Goal: Information Seeking & Learning: Learn about a topic

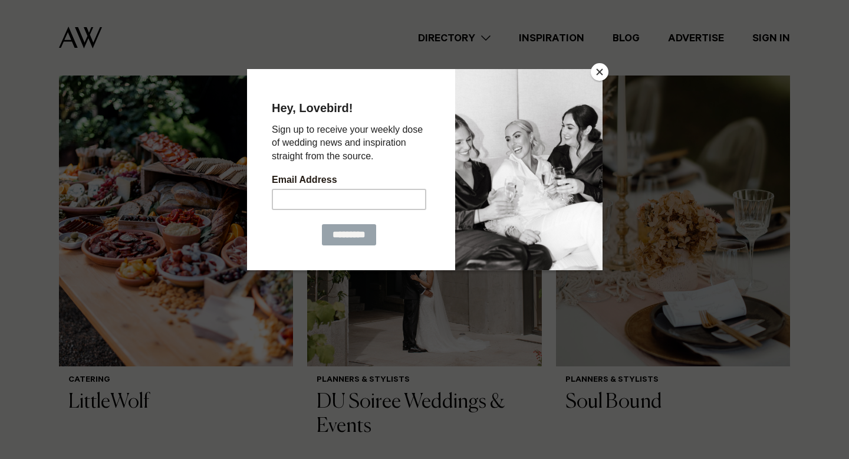
scroll to position [477, 0]
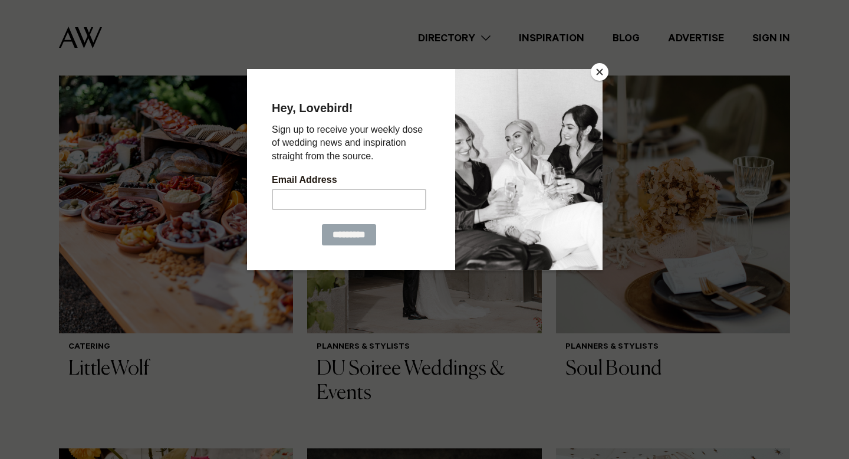
click at [605, 69] on button "Close" at bounding box center [600, 72] width 18 height 18
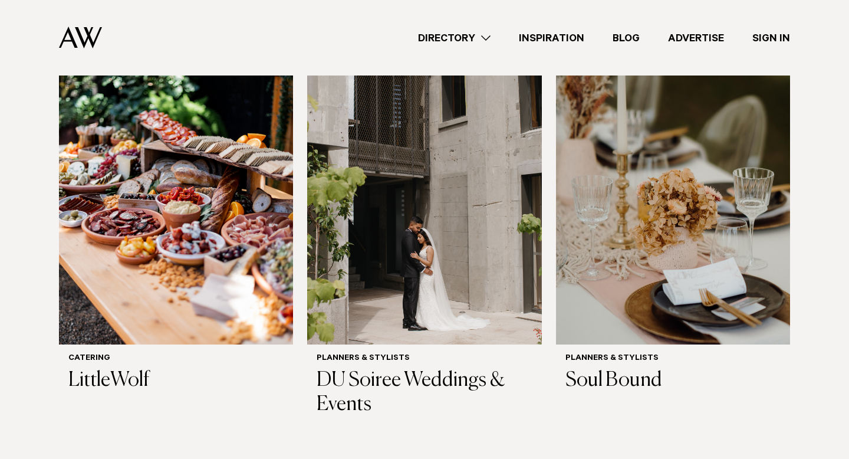
scroll to position [462, 0]
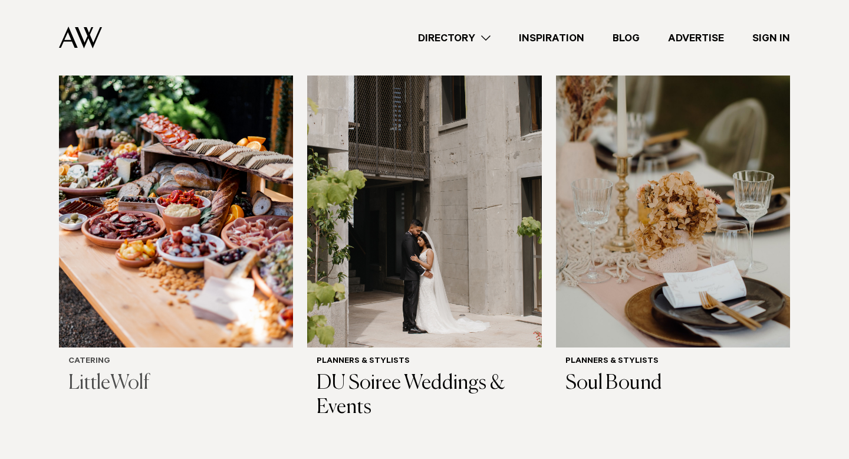
click at [153, 154] on img at bounding box center [176, 190] width 234 height 314
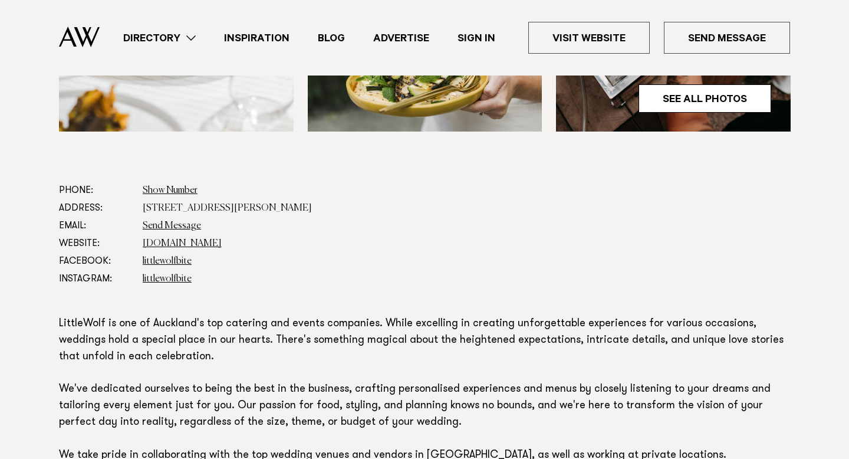
scroll to position [545, 0]
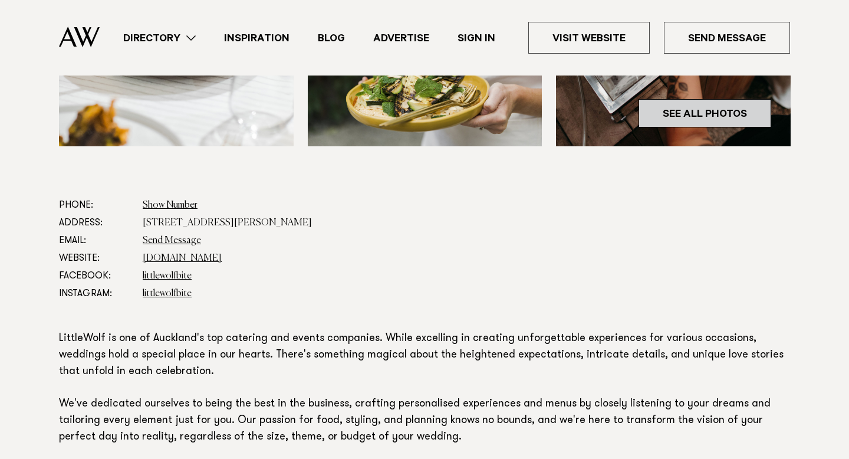
click at [711, 113] on link "See All Photos" at bounding box center [705, 113] width 133 height 28
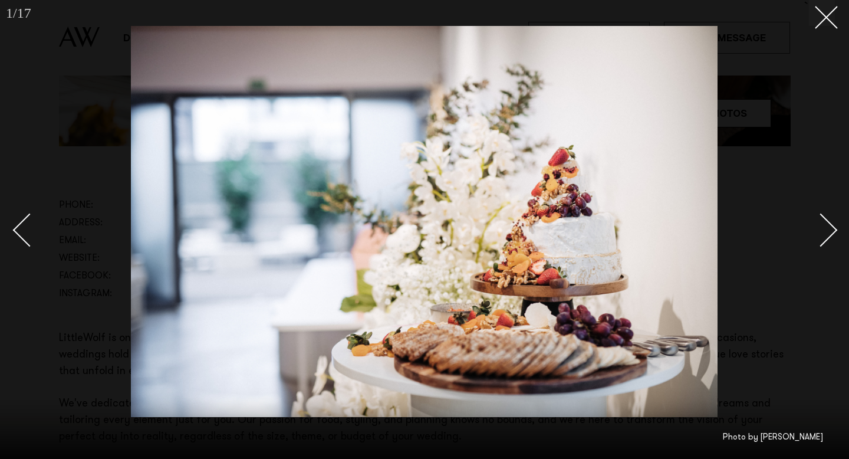
click at [831, 216] on link at bounding box center [814, 229] width 41 height 59
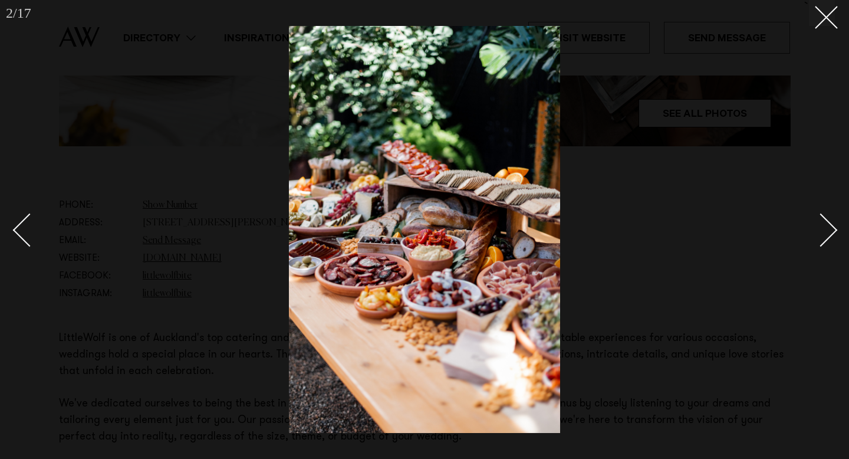
click at [831, 216] on link at bounding box center [814, 229] width 41 height 59
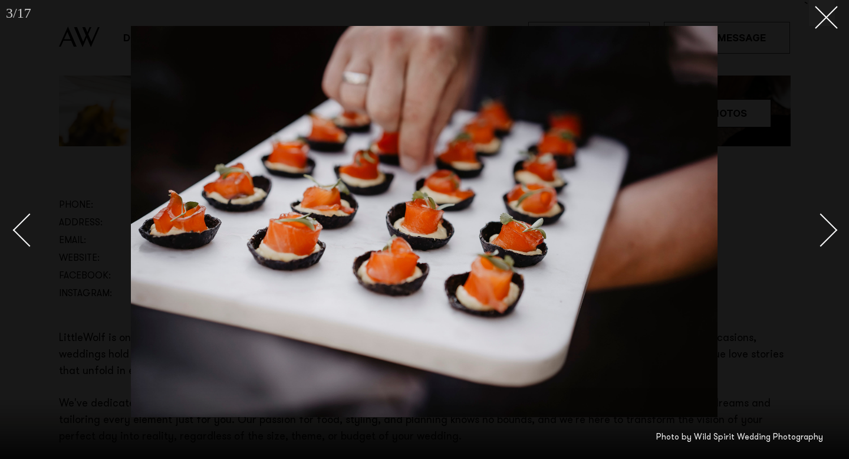
click at [831, 218] on link at bounding box center [814, 229] width 41 height 59
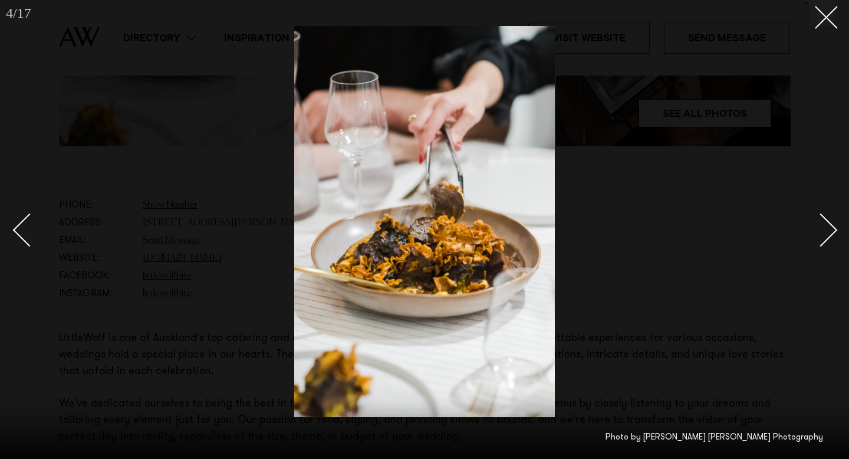
click at [831, 218] on link at bounding box center [814, 229] width 41 height 59
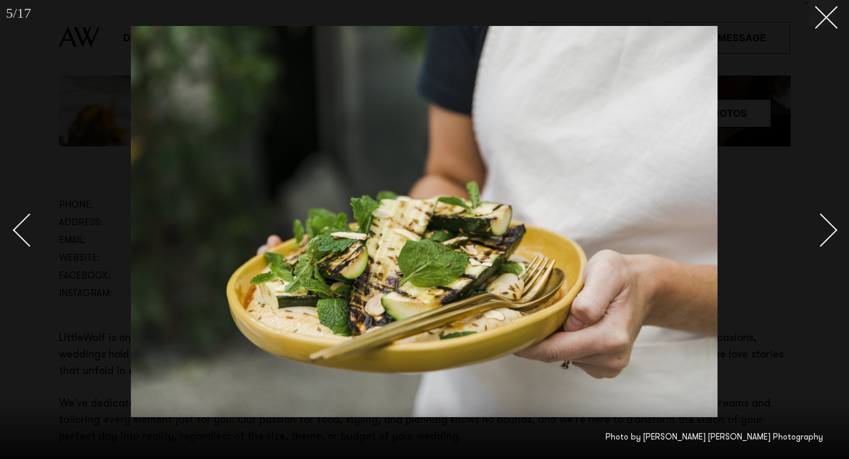
click at [831, 217] on link at bounding box center [814, 229] width 41 height 59
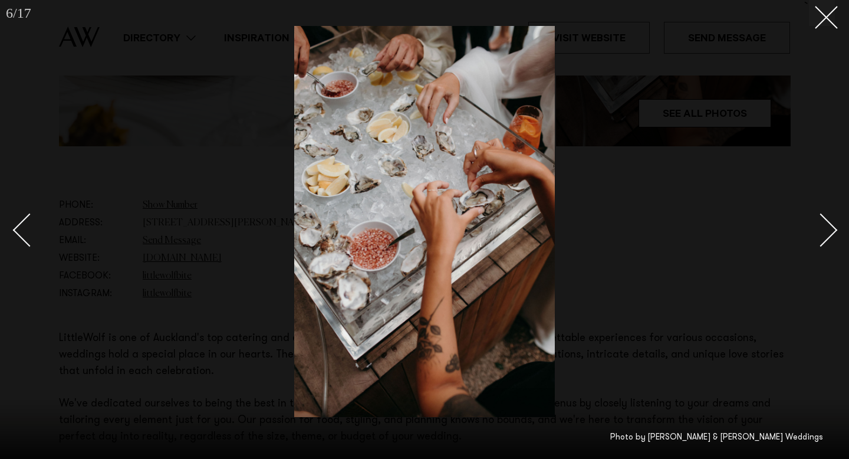
click at [831, 217] on link at bounding box center [814, 229] width 41 height 59
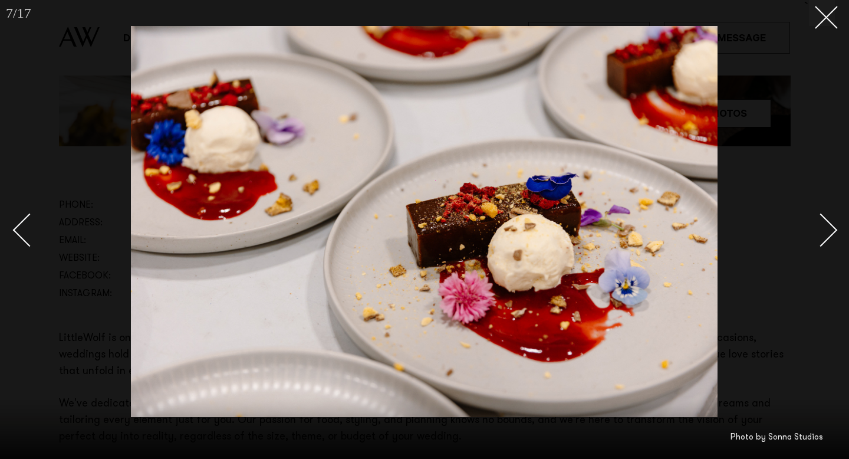
click at [831, 217] on link at bounding box center [814, 229] width 41 height 59
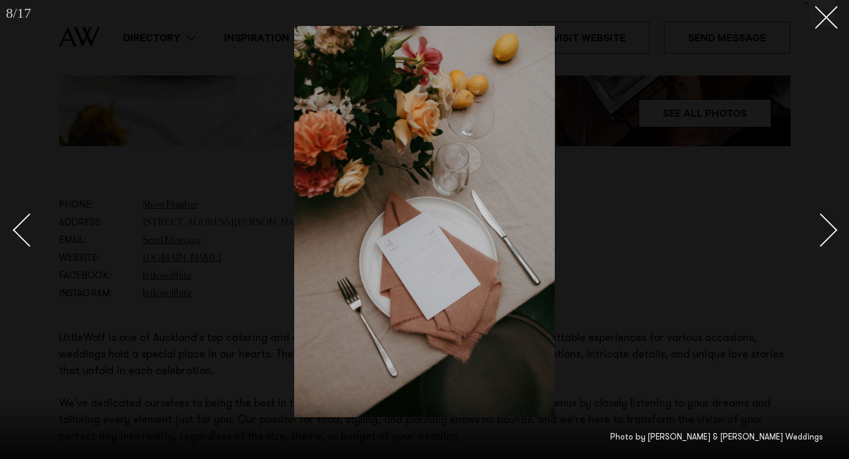
click at [831, 217] on link at bounding box center [814, 229] width 41 height 59
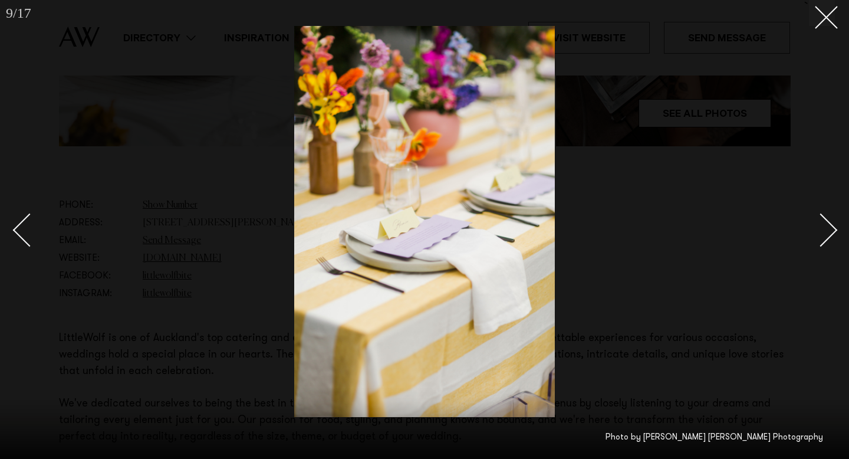
click at [831, 217] on link at bounding box center [814, 229] width 41 height 59
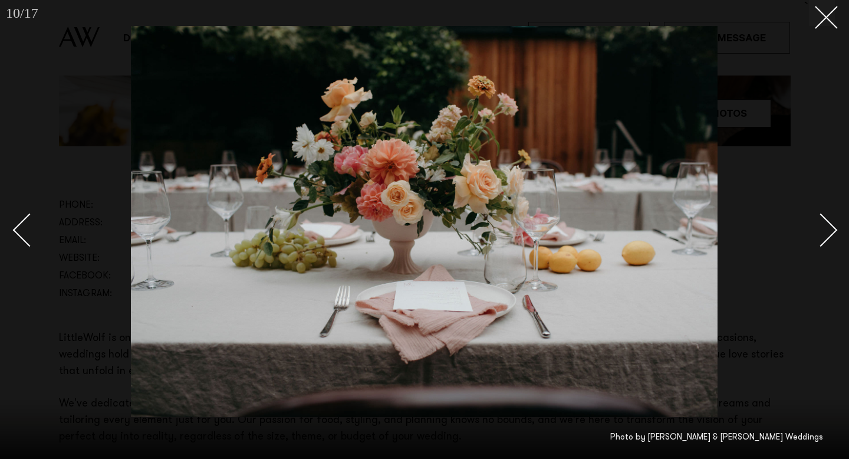
click at [831, 217] on link at bounding box center [814, 229] width 41 height 59
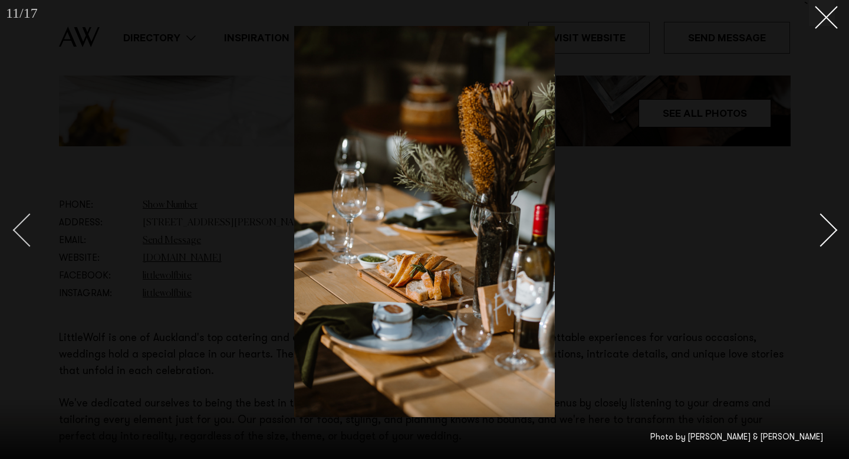
click at [24, 225] on div "Previous slide" at bounding box center [30, 231] width 34 height 34
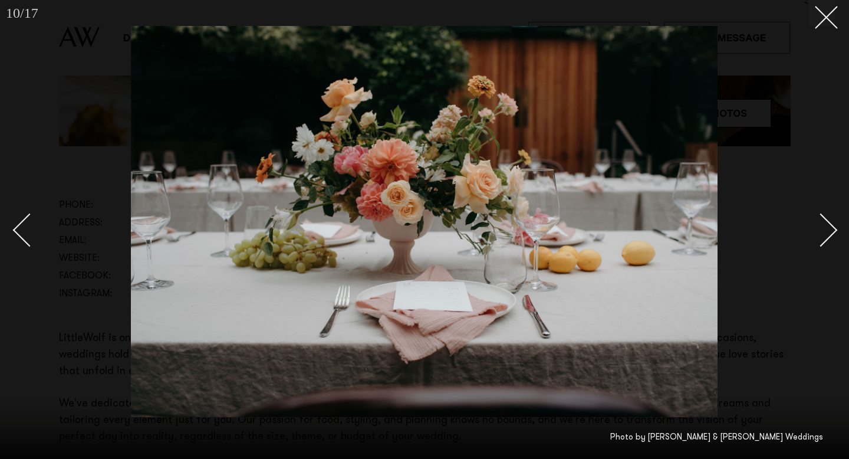
click at [826, 220] on div "Next slide" at bounding box center [822, 231] width 34 height 34
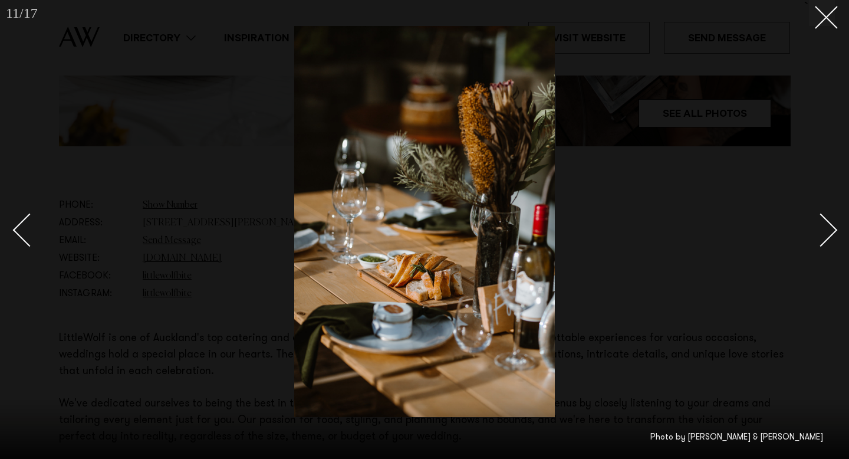
click at [827, 220] on div "Next slide" at bounding box center [822, 231] width 34 height 34
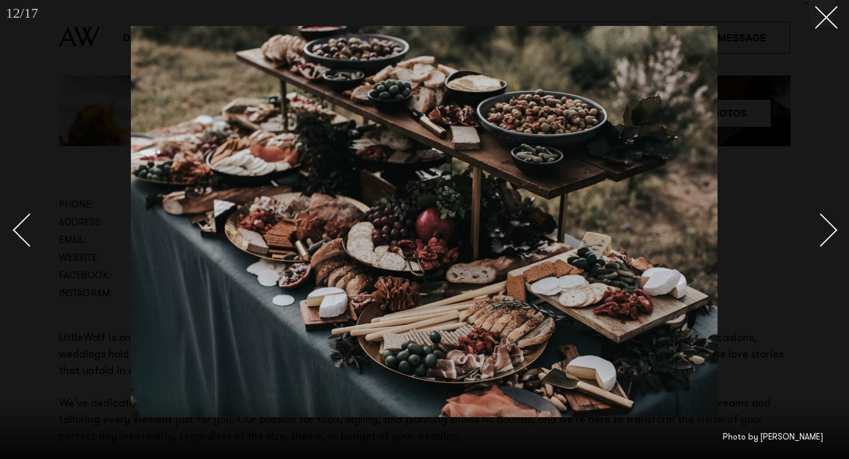
click at [827, 220] on div "Next slide" at bounding box center [822, 231] width 34 height 34
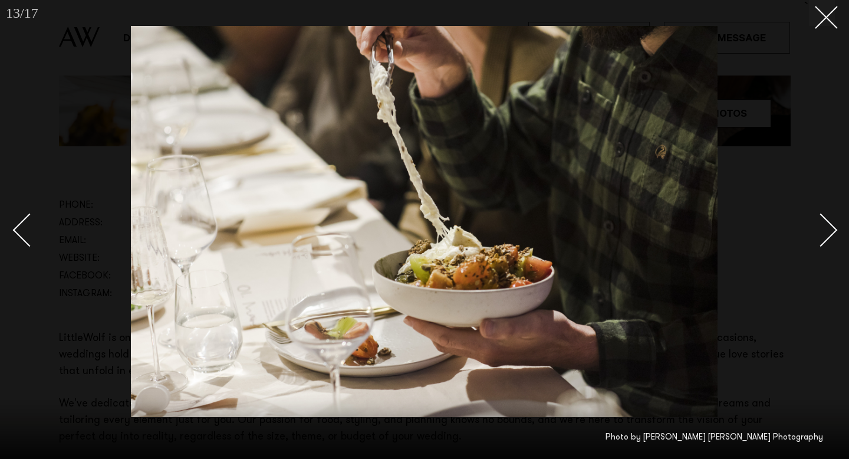
click at [826, 219] on div "Next slide" at bounding box center [822, 231] width 34 height 34
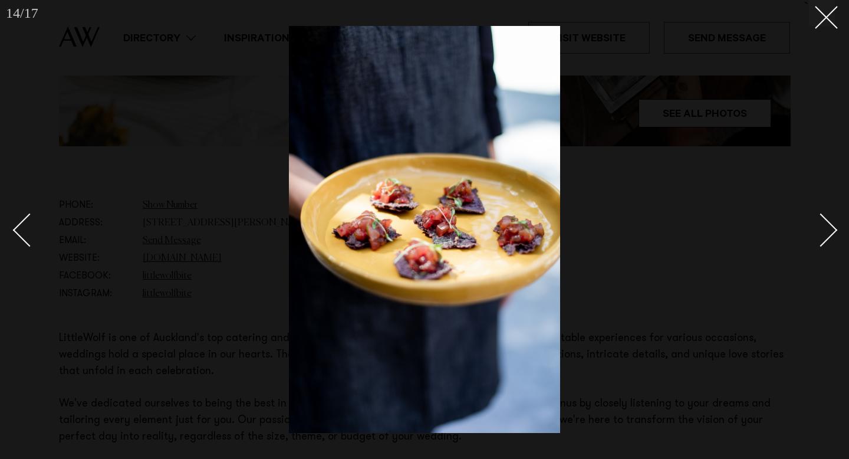
click at [827, 220] on div "Next slide" at bounding box center [822, 231] width 34 height 34
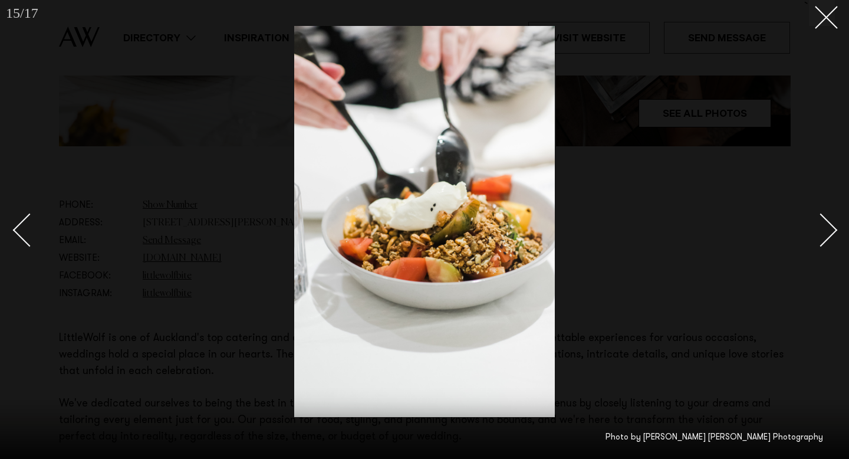
click at [827, 220] on div "Next slide" at bounding box center [822, 231] width 34 height 34
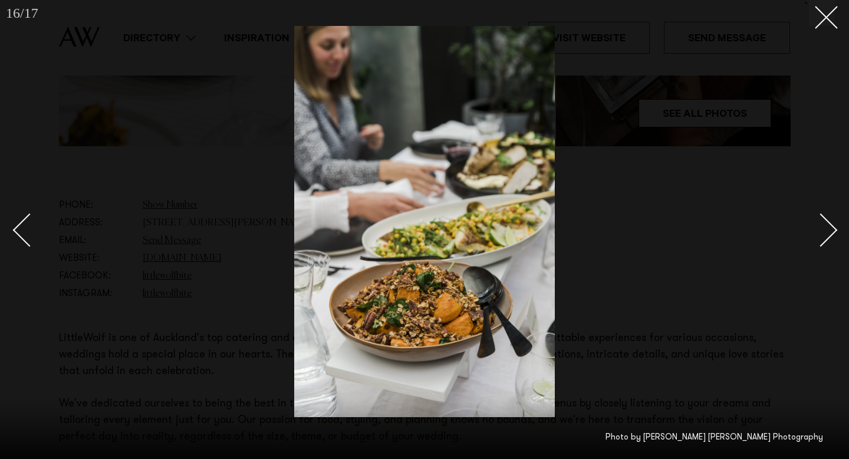
click at [827, 220] on div "Next slide" at bounding box center [822, 231] width 34 height 34
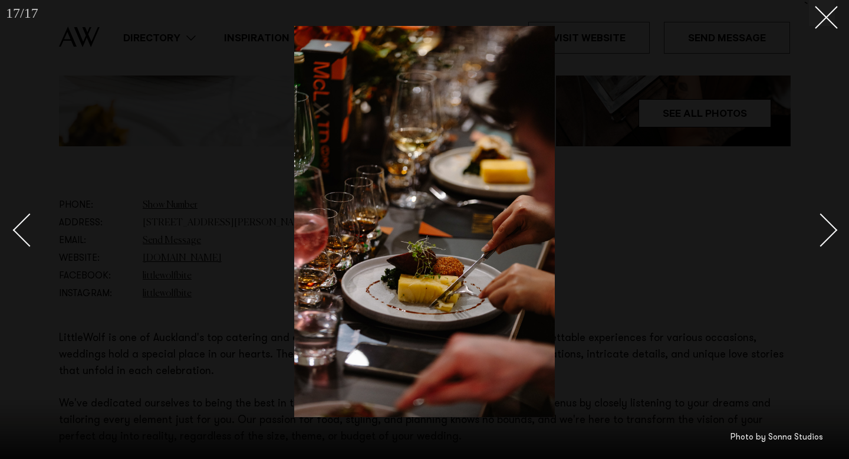
click at [827, 220] on div "Next slide" at bounding box center [822, 231] width 34 height 34
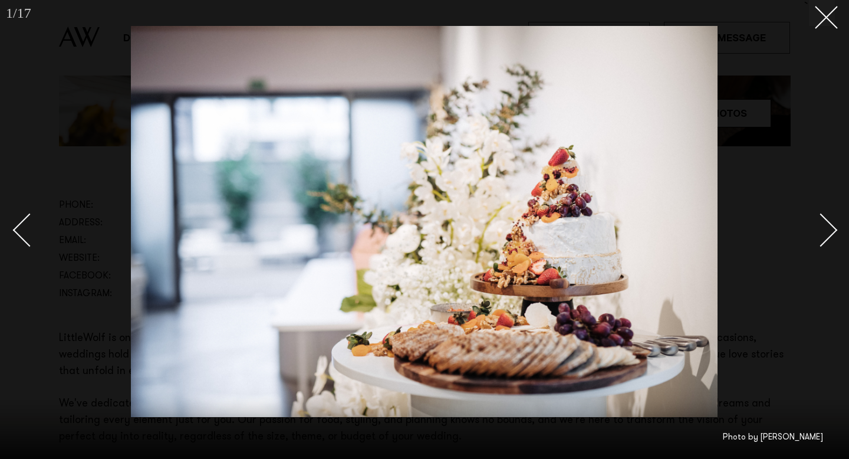
click at [770, 122] on div at bounding box center [424, 229] width 849 height 459
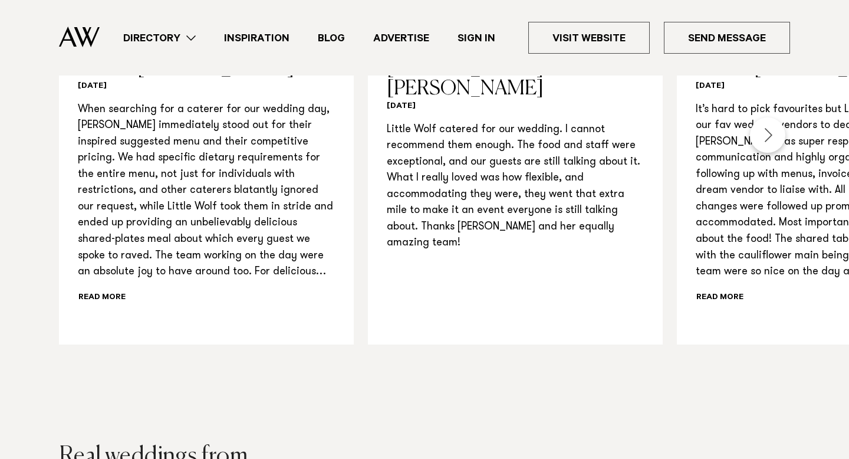
scroll to position [1157, 0]
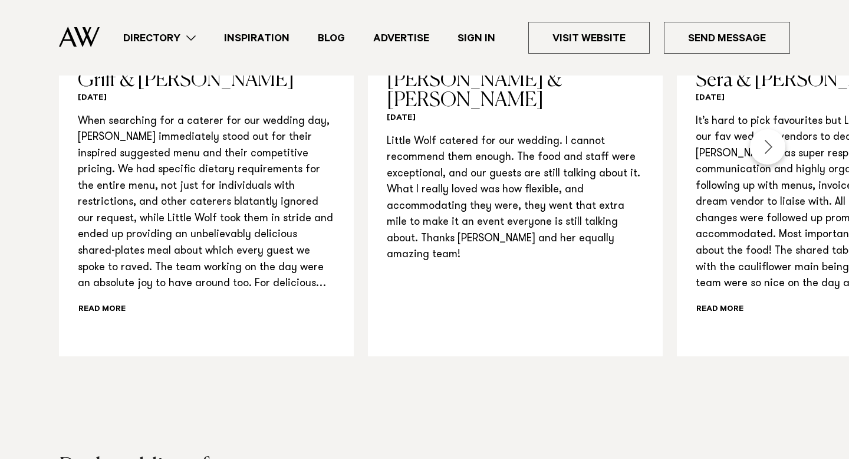
click at [117, 30] on link "Directory" at bounding box center [159, 38] width 101 height 16
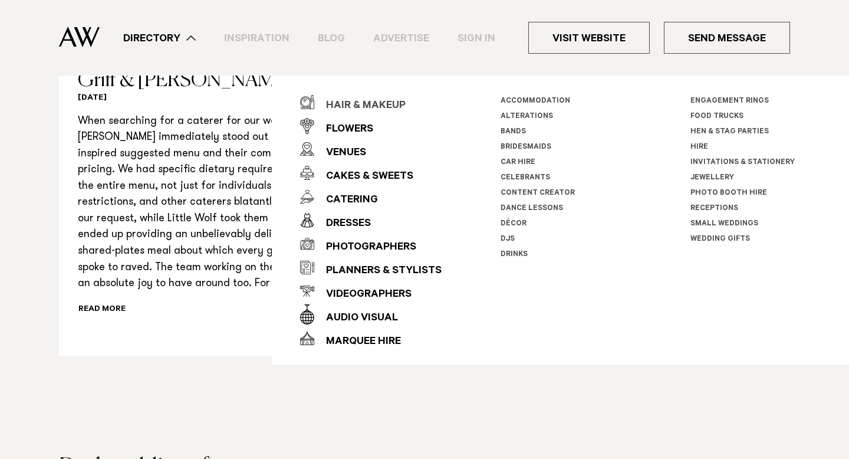
click at [360, 106] on div "Hair & Makeup" at bounding box center [359, 106] width 91 height 24
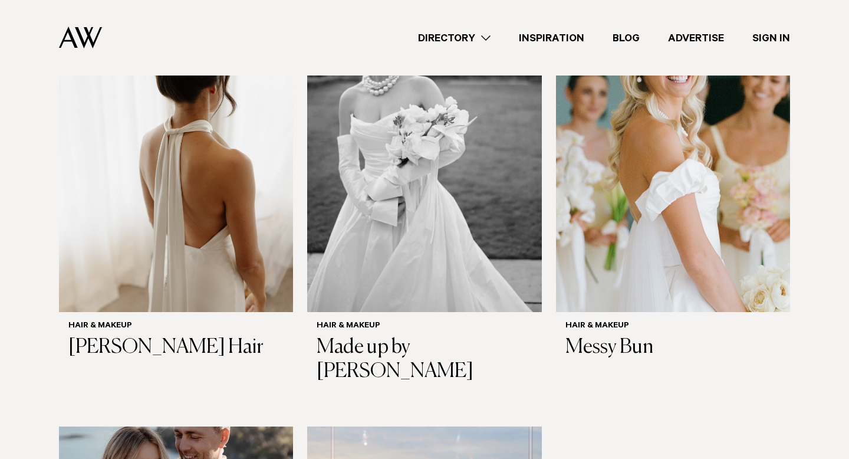
scroll to position [2517, 0]
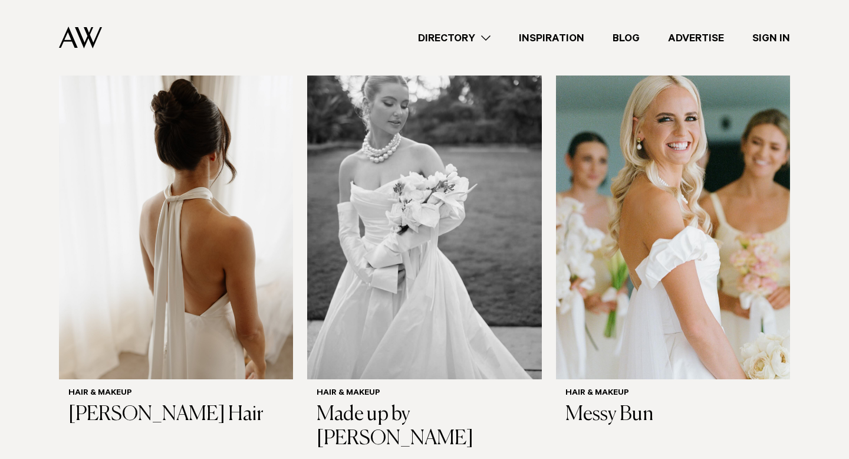
click at [463, 39] on link "Directory" at bounding box center [454, 38] width 101 height 16
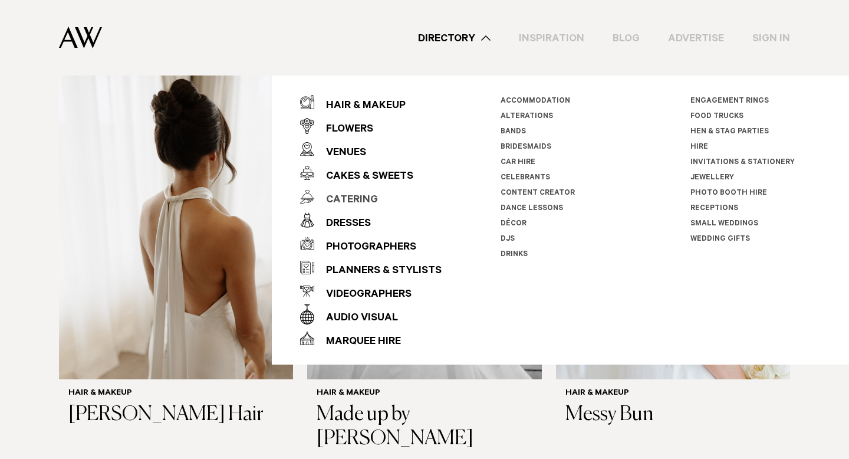
click at [364, 199] on div "Catering" at bounding box center [346, 201] width 64 height 24
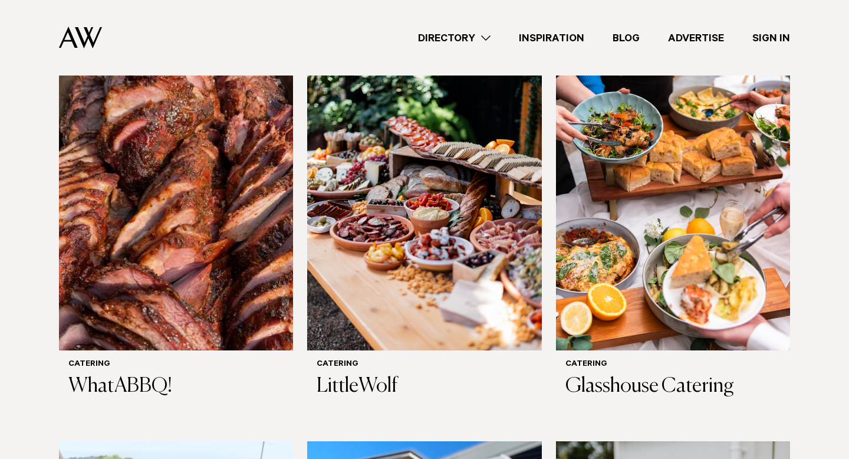
scroll to position [424, 0]
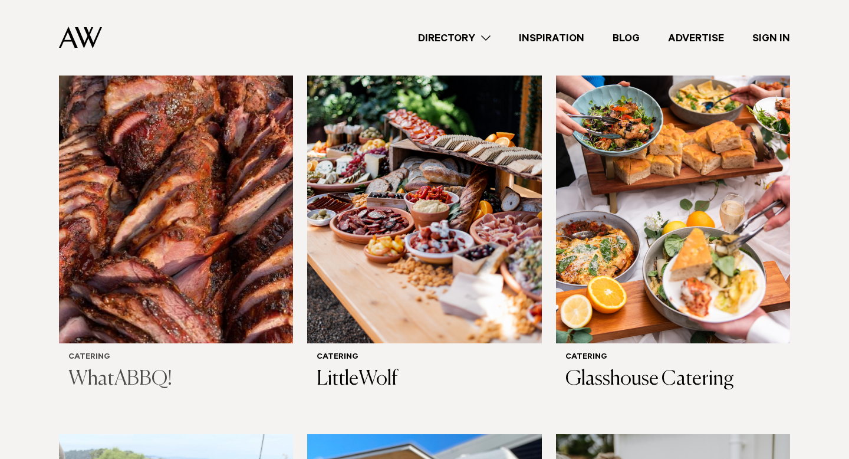
click at [284, 205] on img at bounding box center [176, 186] width 234 height 314
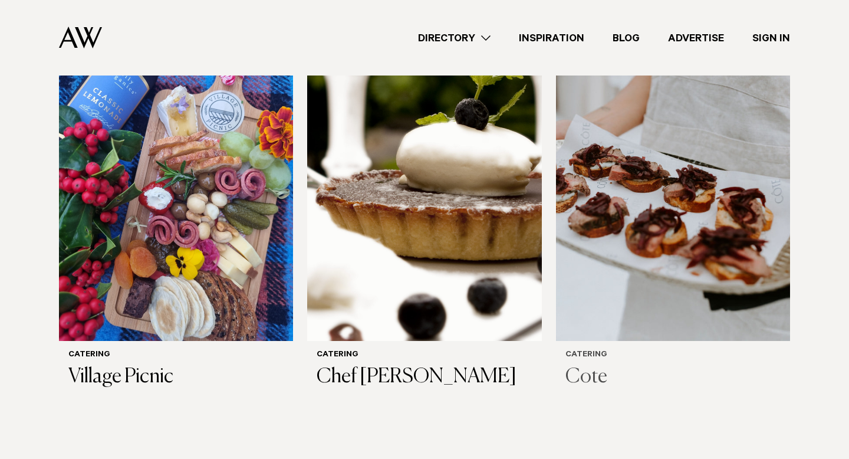
scroll to position [1223, 0]
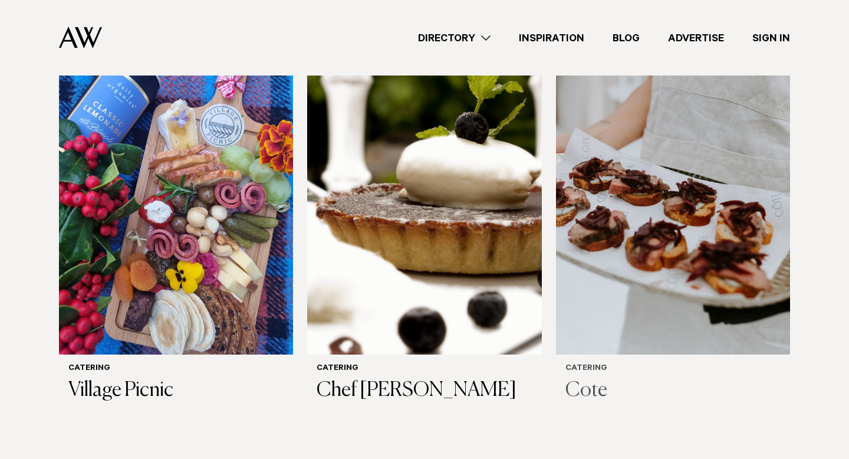
click at [684, 308] on img at bounding box center [673, 197] width 234 height 314
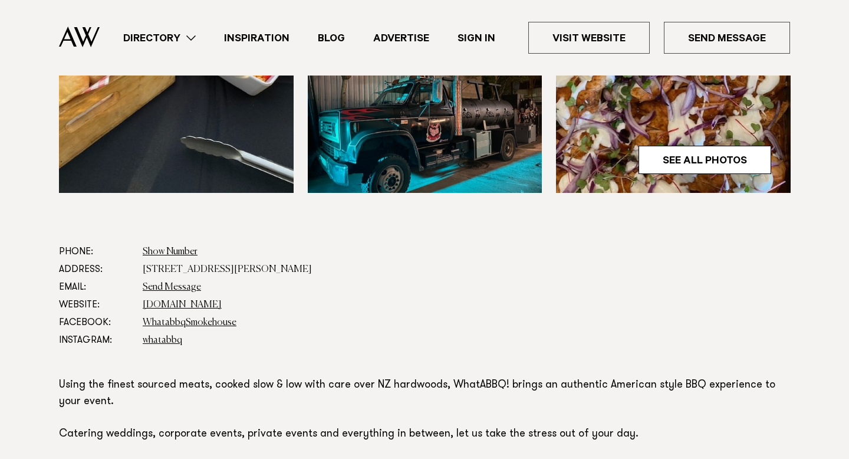
scroll to position [501, 0]
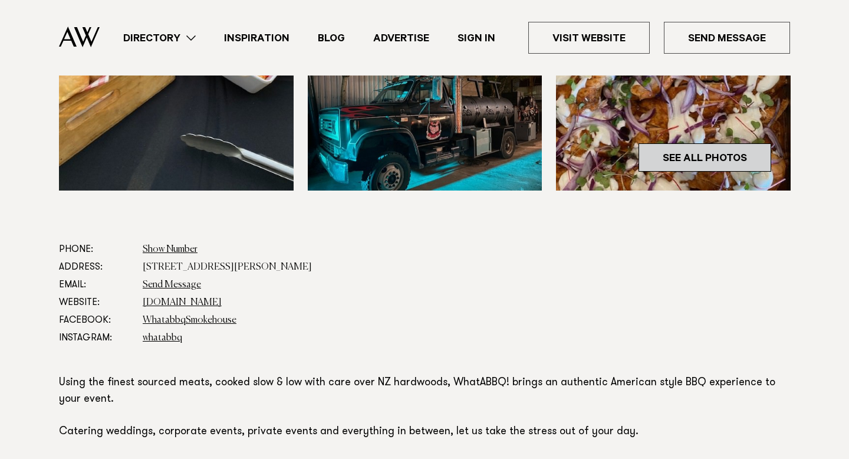
click at [730, 155] on link "See All Photos" at bounding box center [705, 157] width 133 height 28
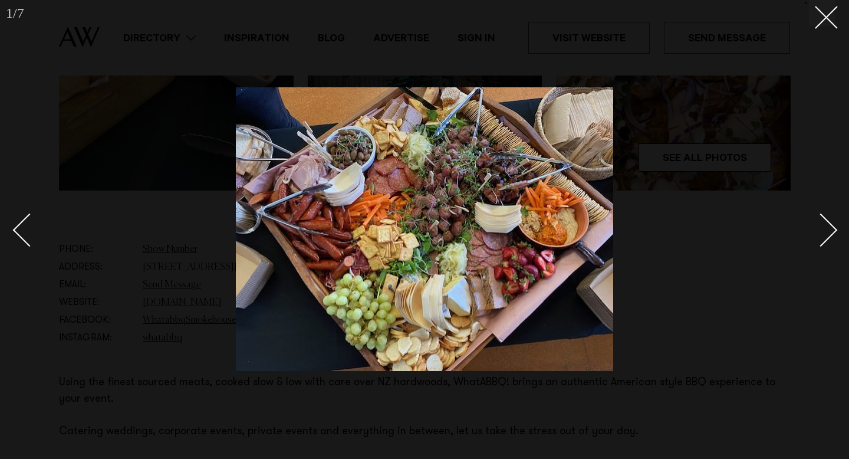
click at [831, 234] on div "Next slide" at bounding box center [822, 231] width 34 height 34
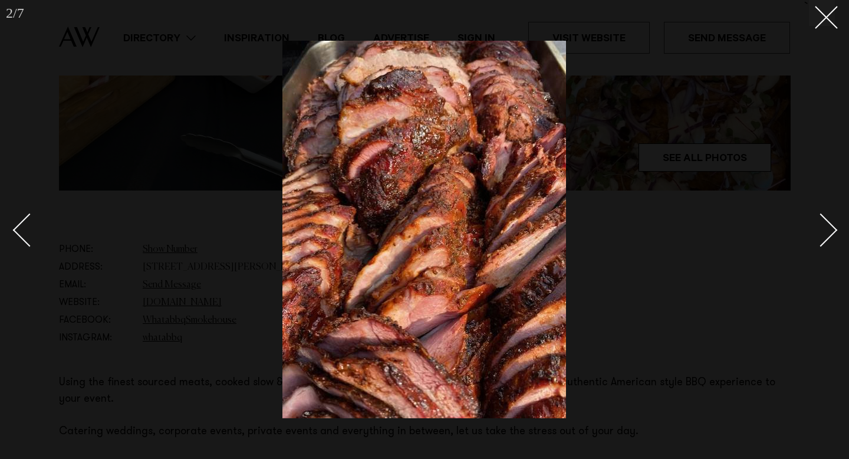
click at [831, 234] on div "Next slide" at bounding box center [822, 231] width 34 height 34
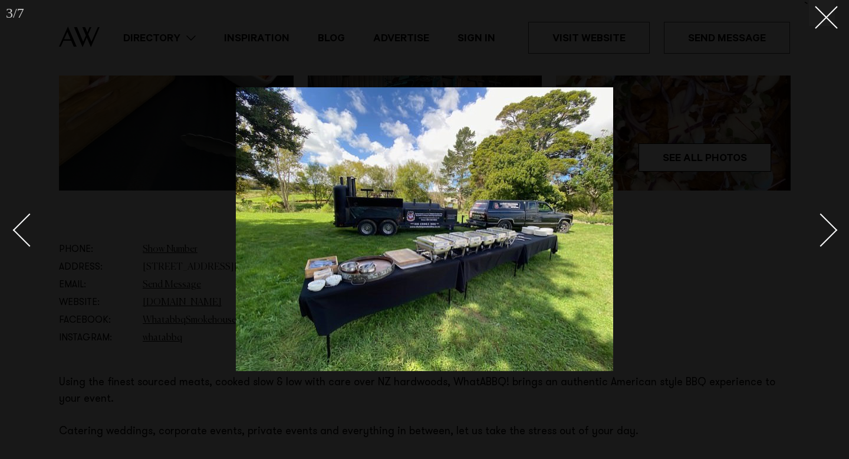
click at [831, 234] on div "Next slide" at bounding box center [822, 231] width 34 height 34
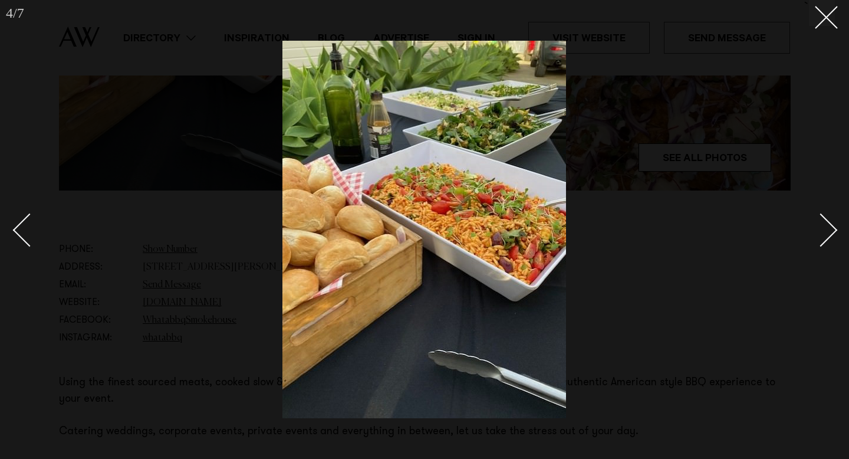
click at [831, 234] on div "Next slide" at bounding box center [822, 231] width 34 height 34
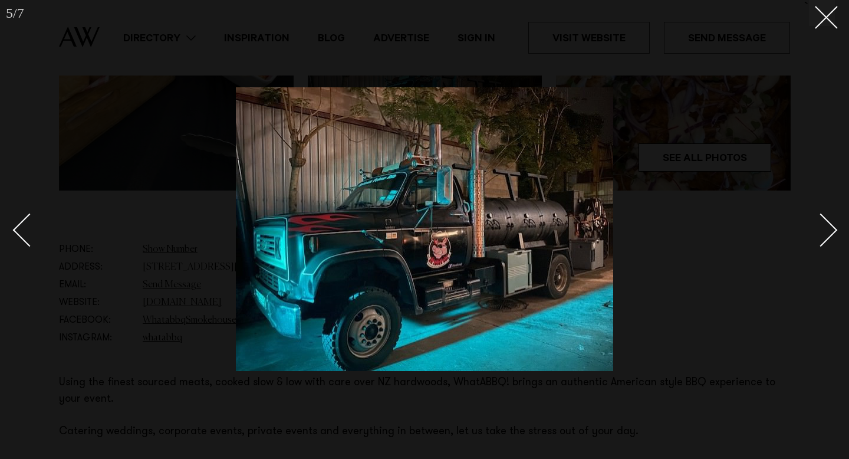
click at [831, 234] on div "Next slide" at bounding box center [822, 231] width 34 height 34
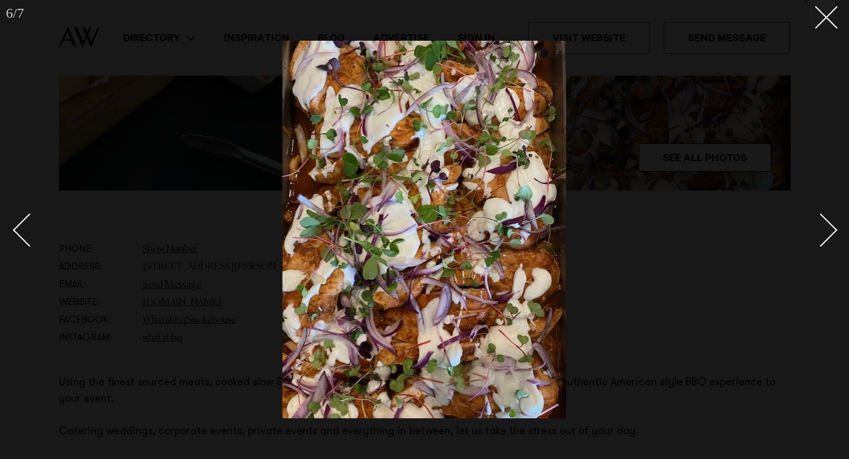
click at [831, 234] on div "Next slide" at bounding box center [822, 231] width 34 height 34
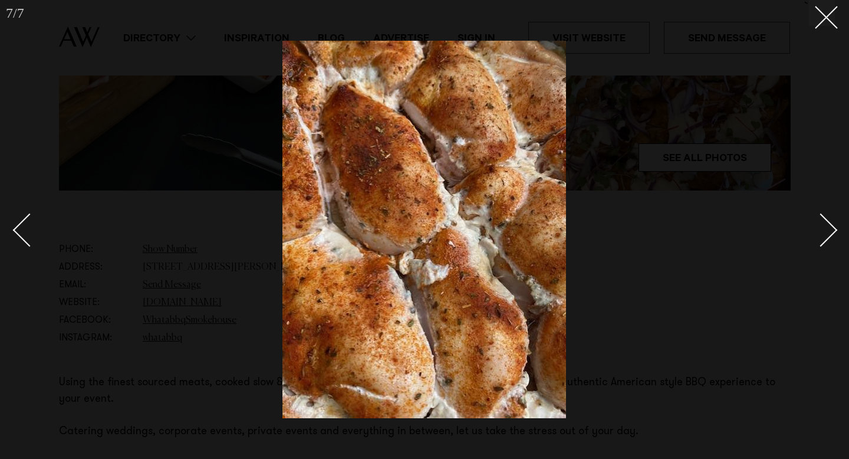
click at [831, 234] on div "Next slide" at bounding box center [822, 231] width 34 height 34
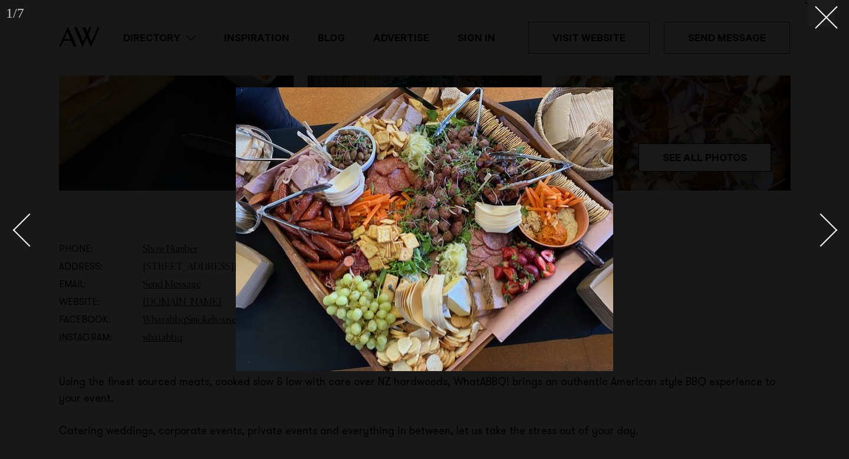
click at [831, 234] on div "Next slide" at bounding box center [822, 231] width 34 height 34
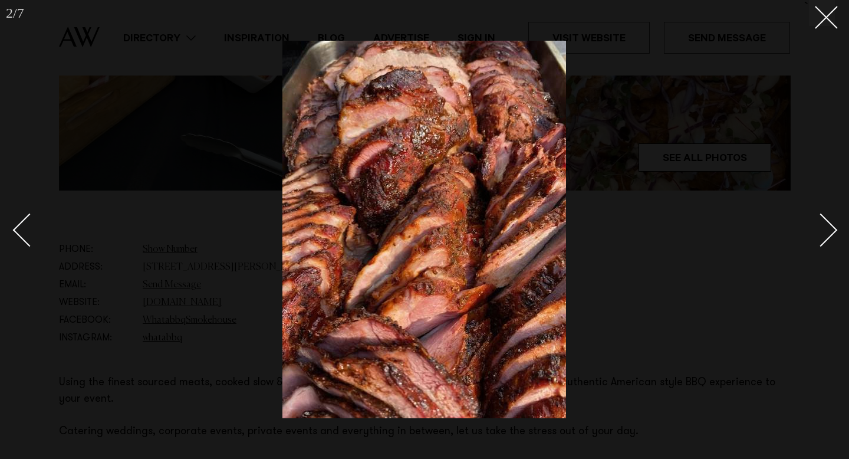
click at [831, 234] on div "Next slide" at bounding box center [822, 231] width 34 height 34
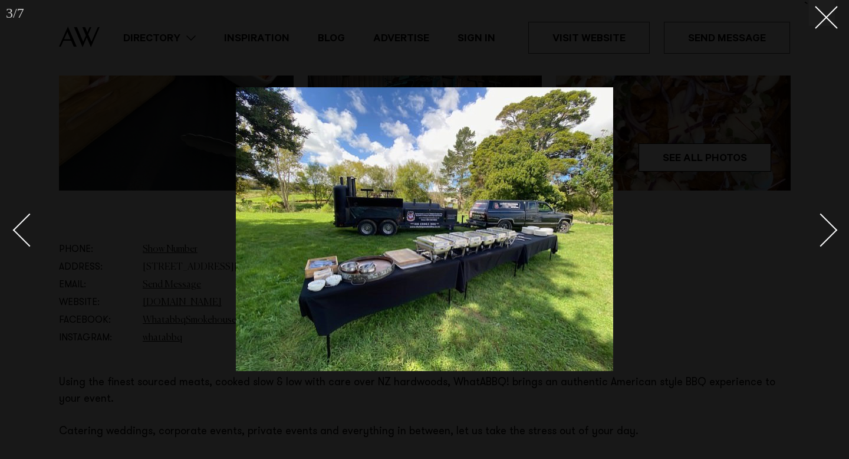
click at [710, 247] on div at bounding box center [424, 229] width 849 height 459
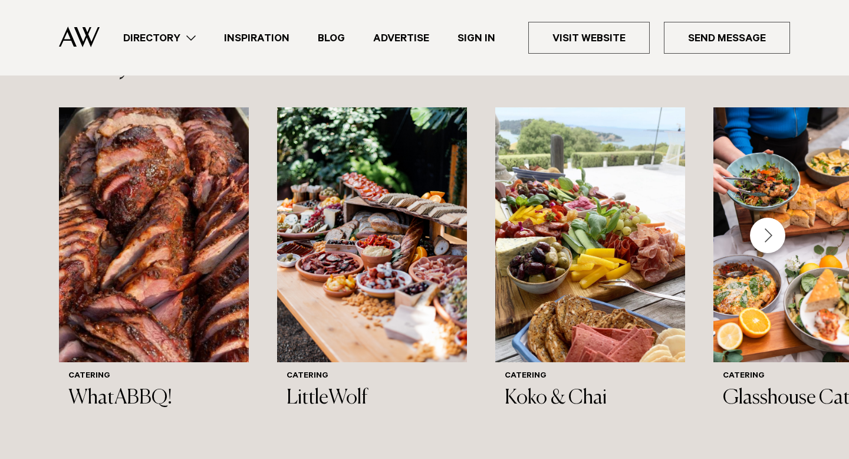
scroll to position [1108, 0]
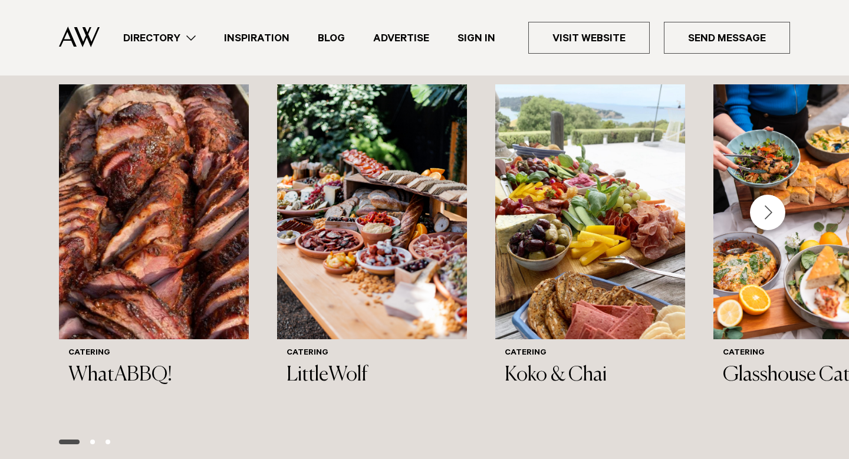
click at [770, 215] on div "Next slide" at bounding box center [767, 212] width 35 height 35
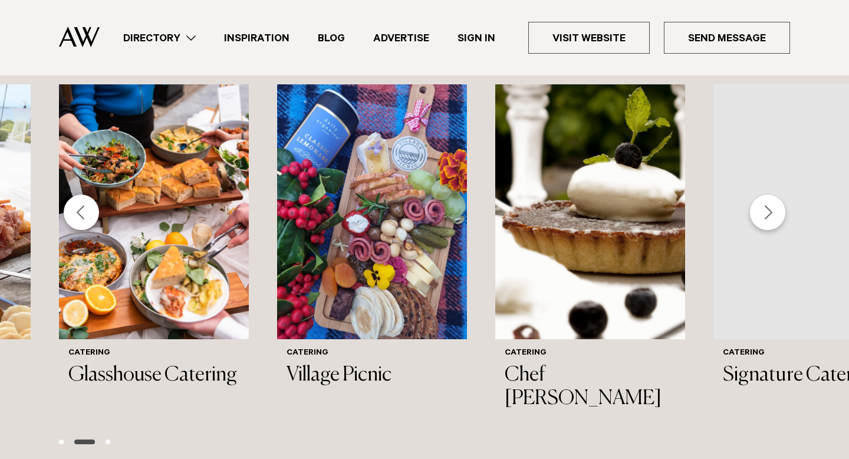
click at [770, 215] on div "Next slide" at bounding box center [767, 212] width 35 height 35
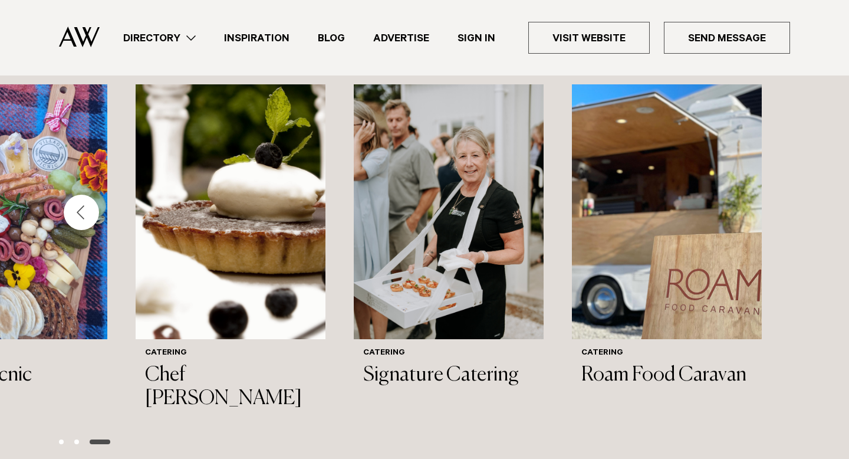
click at [177, 47] on ul "Directory Hair & Makeup Flowers Venues Cakes & Sweets" at bounding box center [449, 38] width 681 height 32
click at [191, 38] on link "Directory" at bounding box center [159, 38] width 101 height 16
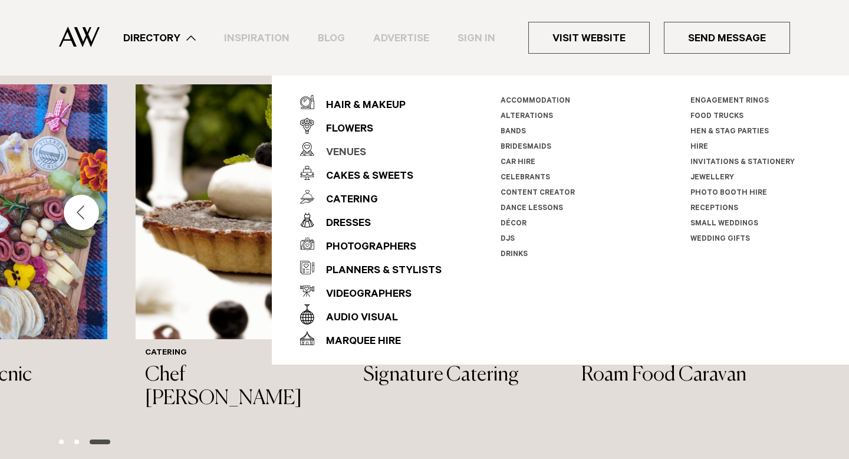
click at [350, 149] on div "Venues" at bounding box center [340, 154] width 52 height 24
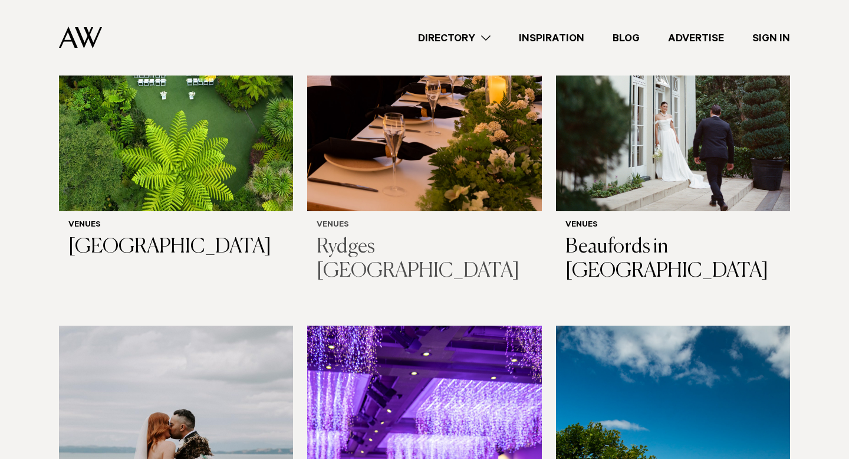
scroll to position [2937, 0]
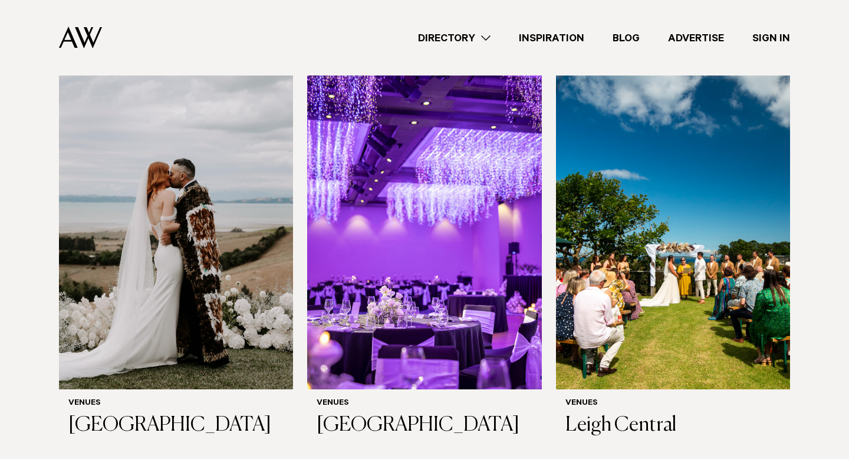
click at [483, 38] on link "Directory" at bounding box center [454, 38] width 101 height 16
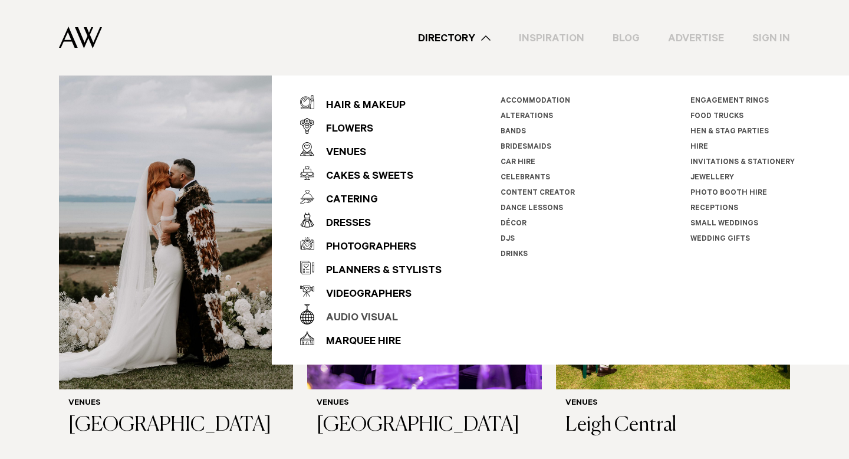
click at [375, 314] on div "Audio Visual" at bounding box center [356, 319] width 84 height 24
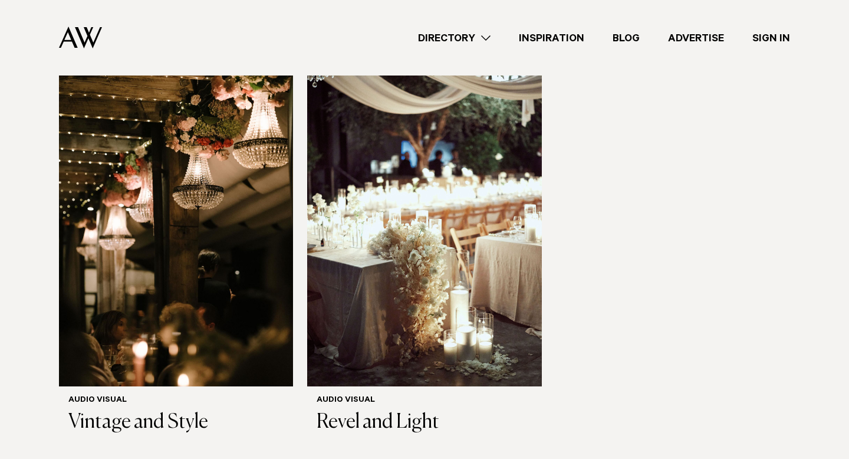
scroll to position [783, 0]
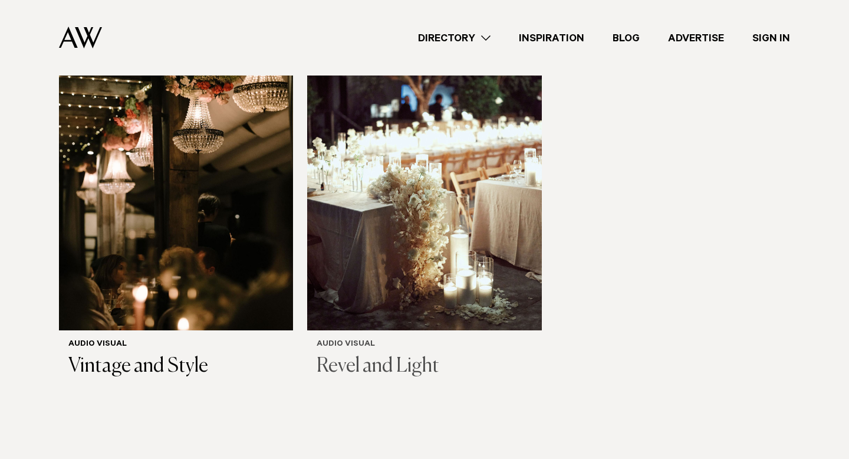
click at [403, 301] on img at bounding box center [424, 173] width 234 height 314
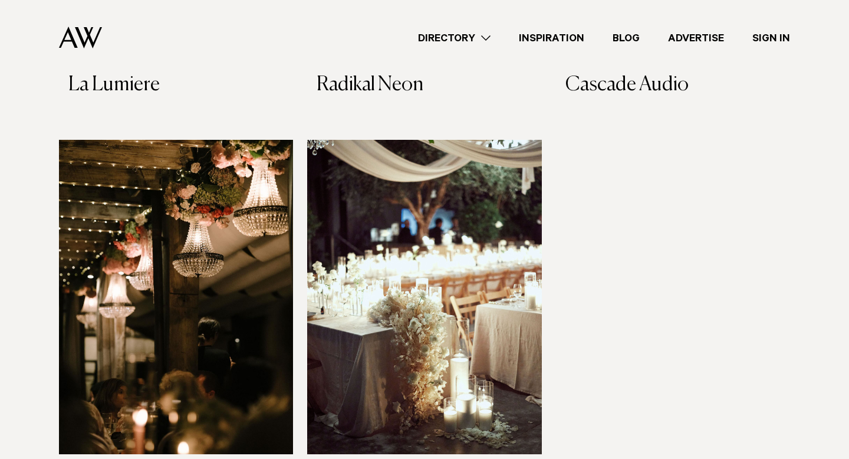
scroll to position [543, 0]
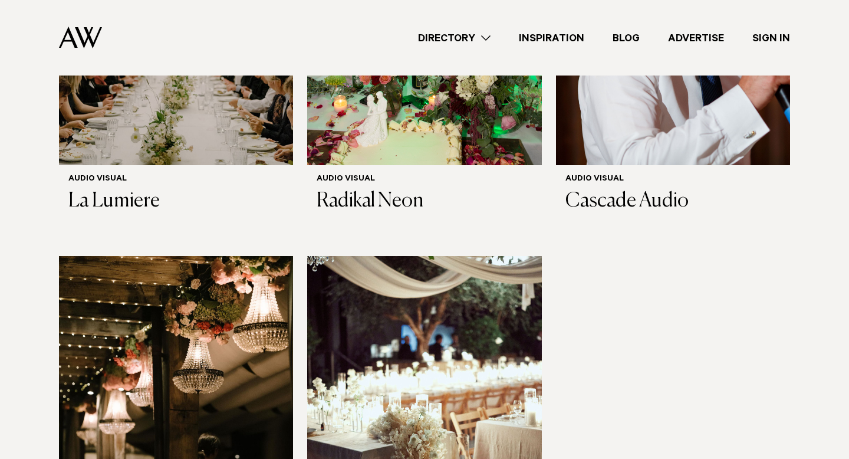
click at [443, 42] on link "Directory" at bounding box center [454, 38] width 101 height 16
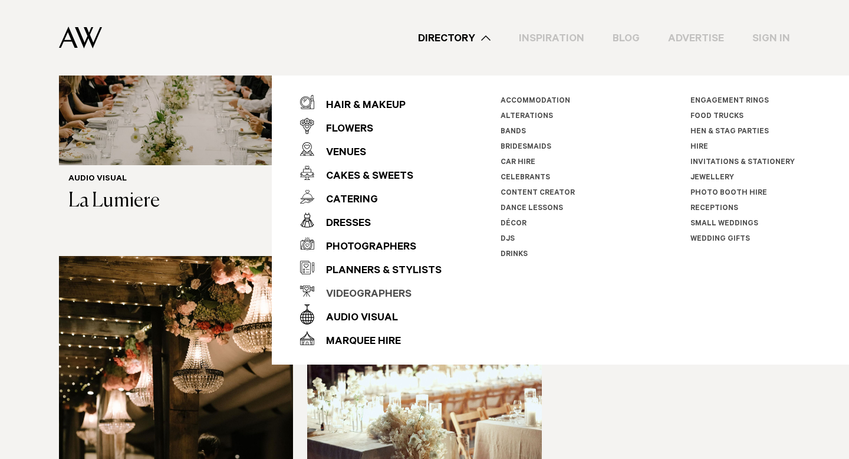
click at [375, 294] on div "Videographers" at bounding box center [362, 295] width 97 height 24
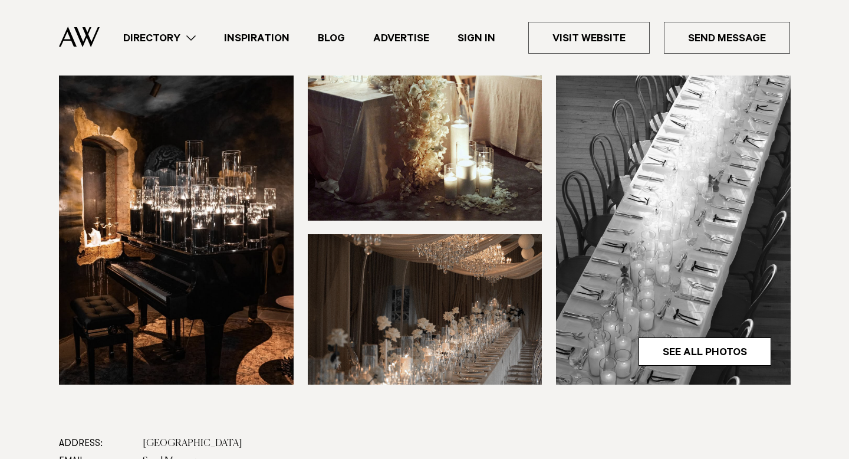
scroll to position [309, 0]
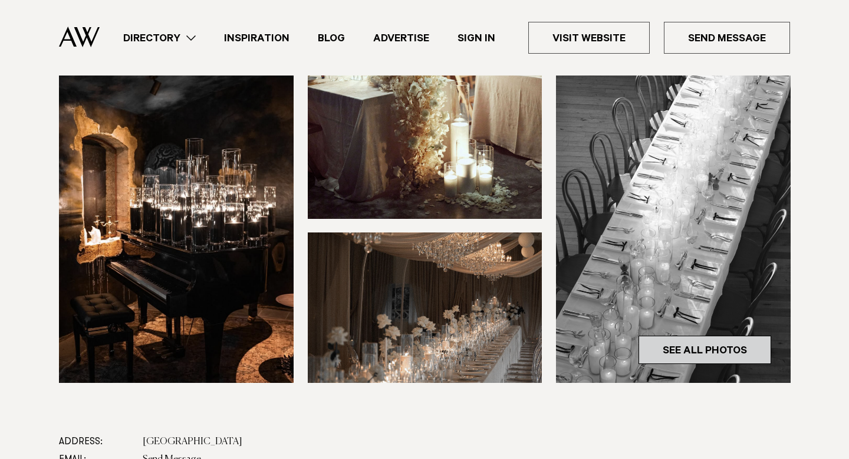
click at [692, 347] on link "See All Photos" at bounding box center [705, 350] width 133 height 28
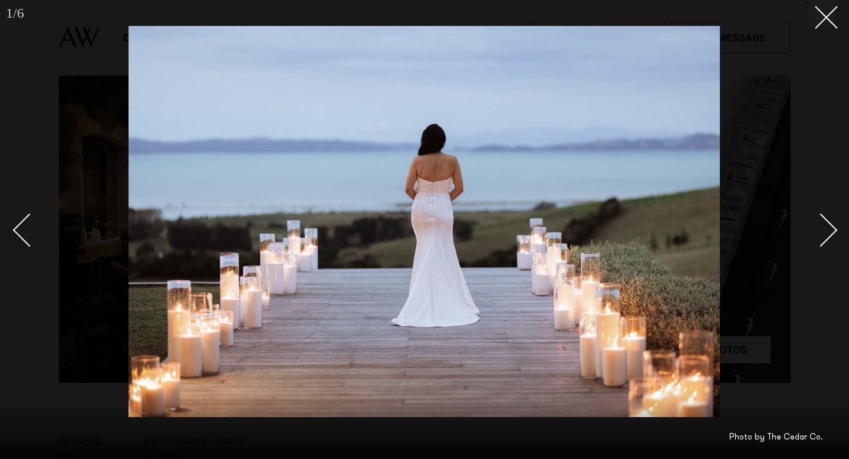
click at [826, 227] on div "Next slide" at bounding box center [822, 231] width 34 height 34
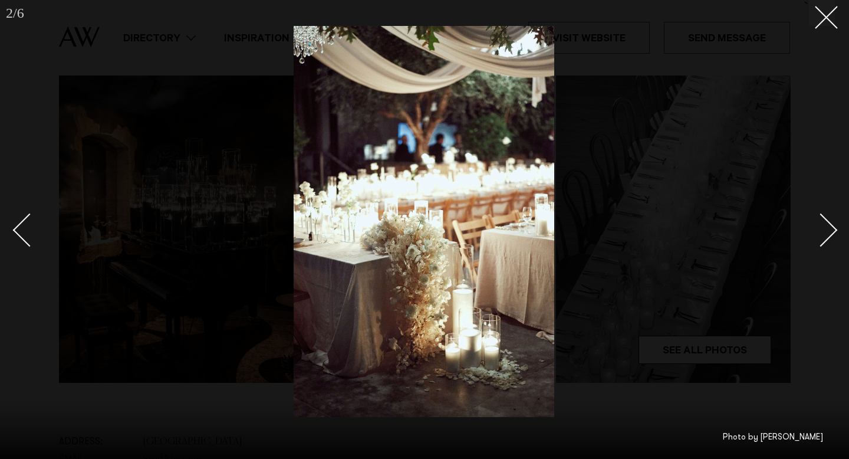
click at [827, 227] on div "Next slide" at bounding box center [822, 231] width 34 height 34
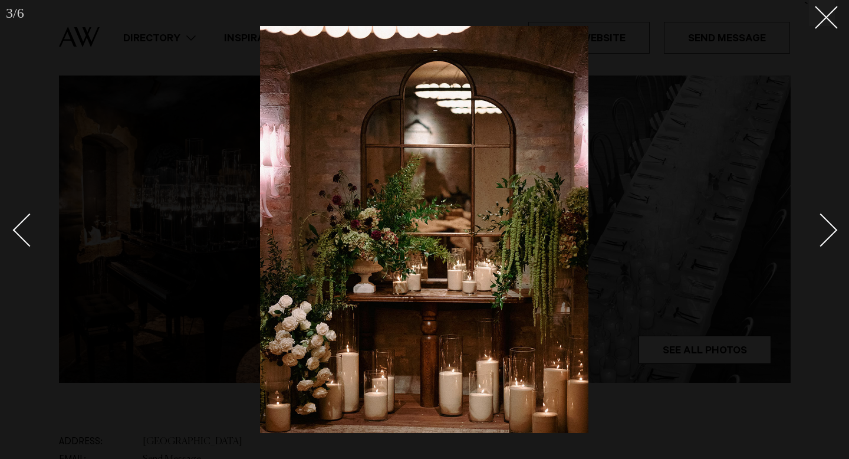
click at [827, 227] on div "Next slide" at bounding box center [822, 231] width 34 height 34
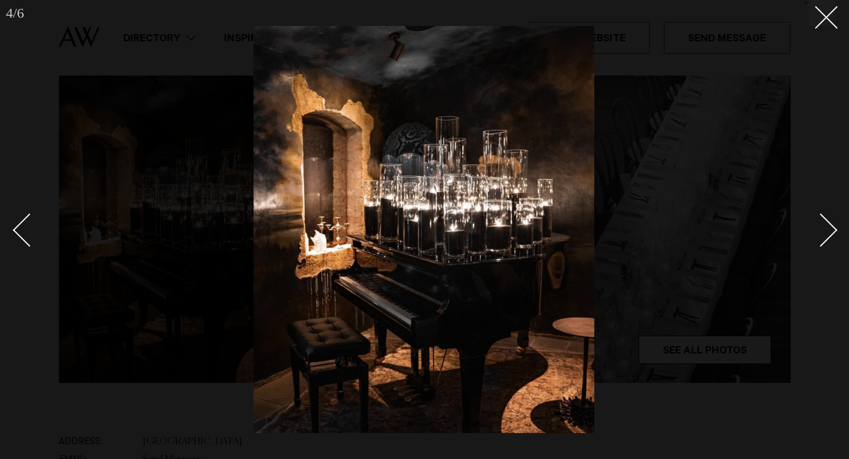
click at [827, 227] on div "Next slide" at bounding box center [822, 231] width 34 height 34
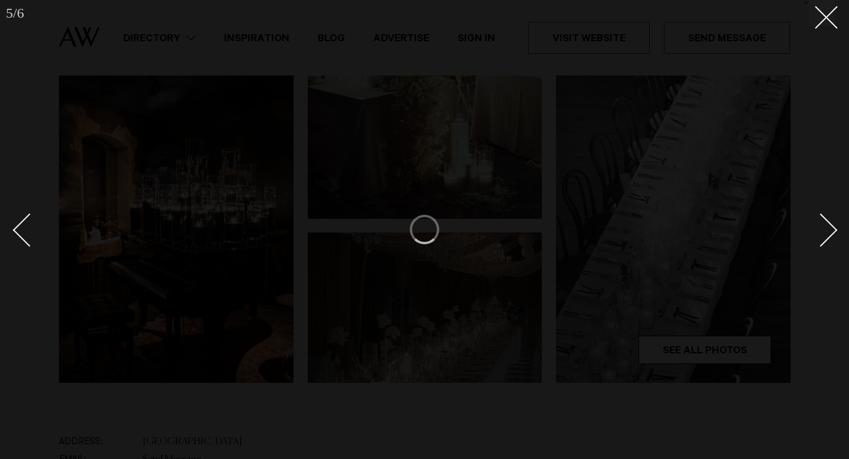
click at [825, 224] on div "Next slide" at bounding box center [822, 231] width 34 height 34
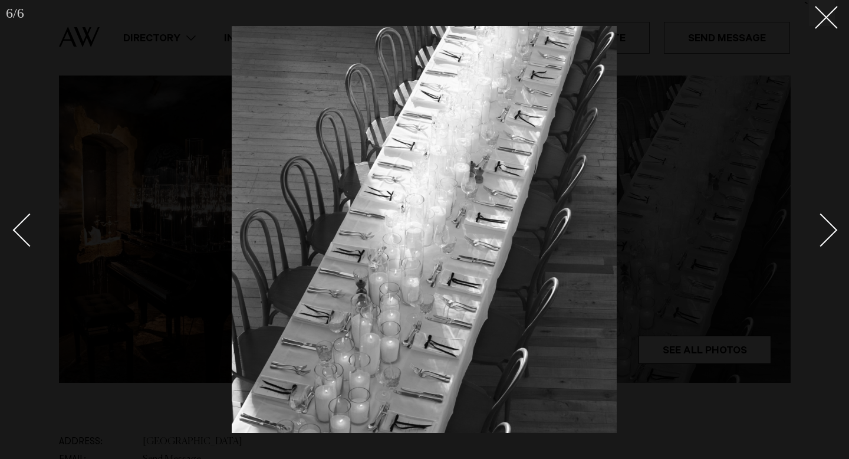
click at [825, 224] on div "Next slide" at bounding box center [822, 231] width 34 height 34
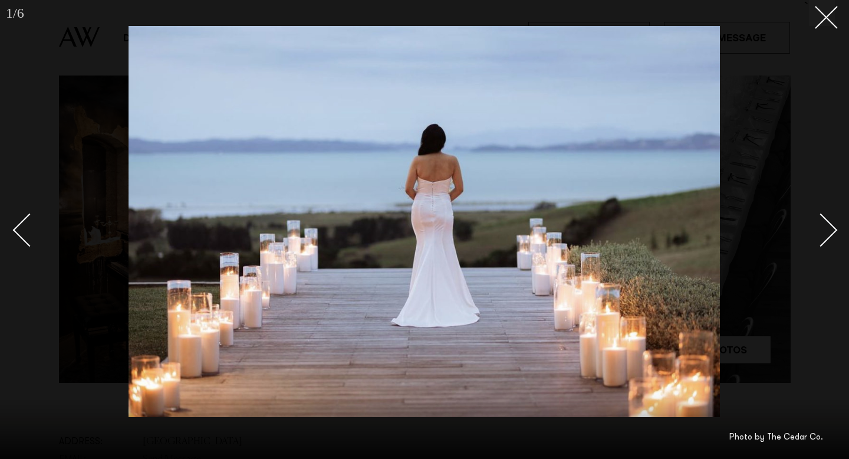
click at [825, 224] on div "Next slide" at bounding box center [822, 231] width 34 height 34
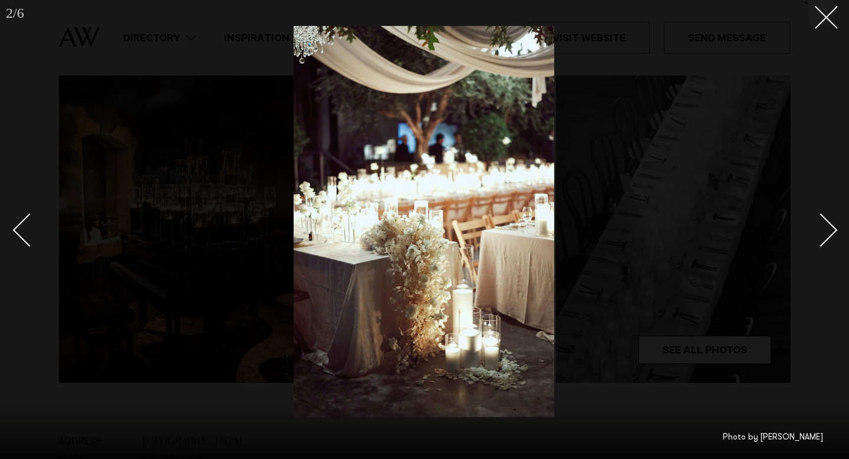
click at [825, 224] on div "Next slide" at bounding box center [822, 231] width 34 height 34
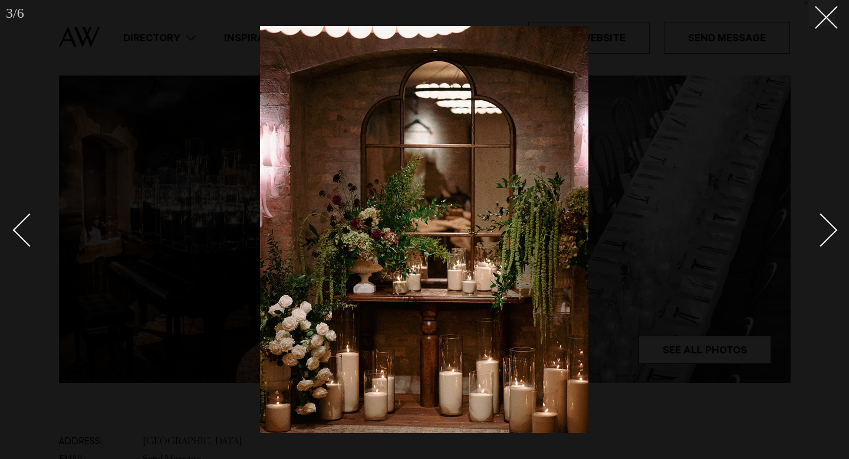
click at [825, 224] on div "Next slide" at bounding box center [822, 231] width 34 height 34
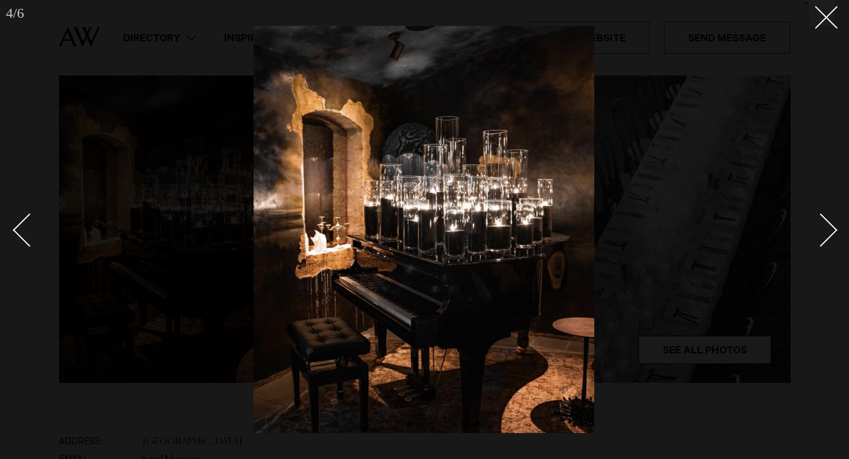
click at [825, 224] on div "Next slide" at bounding box center [822, 231] width 34 height 34
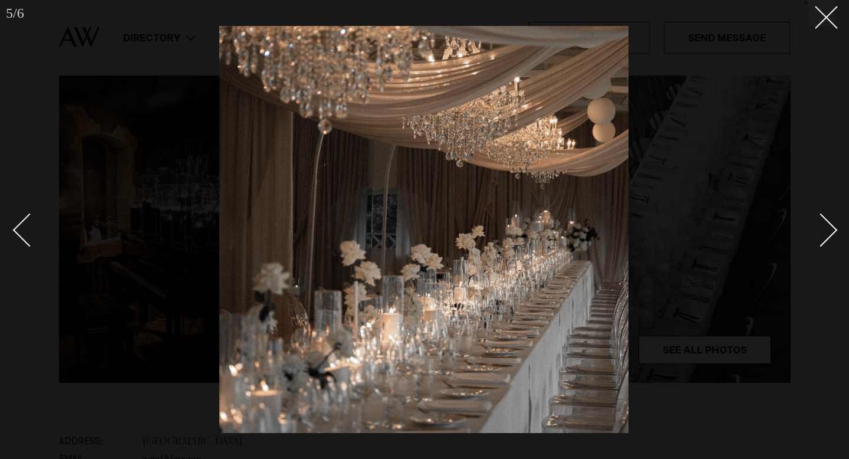
click at [761, 191] on div at bounding box center [424, 229] width 849 height 459
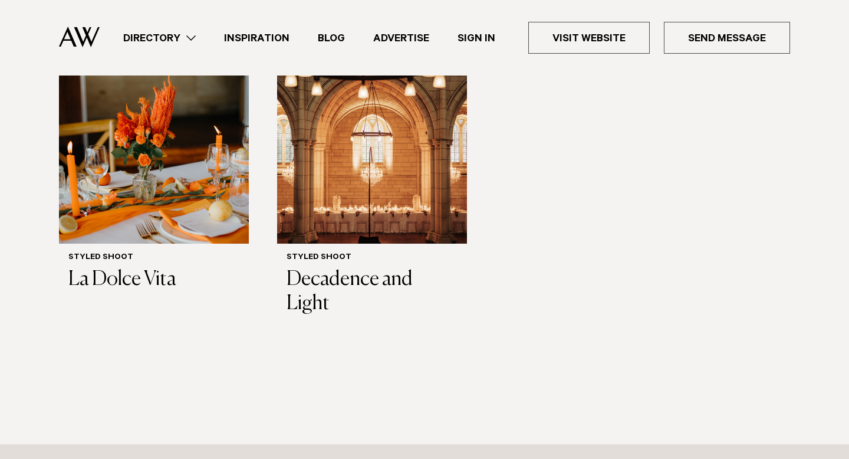
scroll to position [1062, 0]
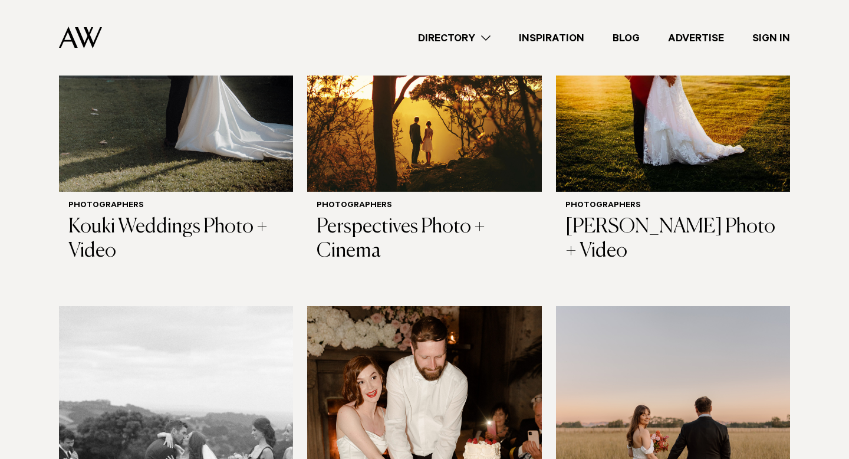
scroll to position [1067, 0]
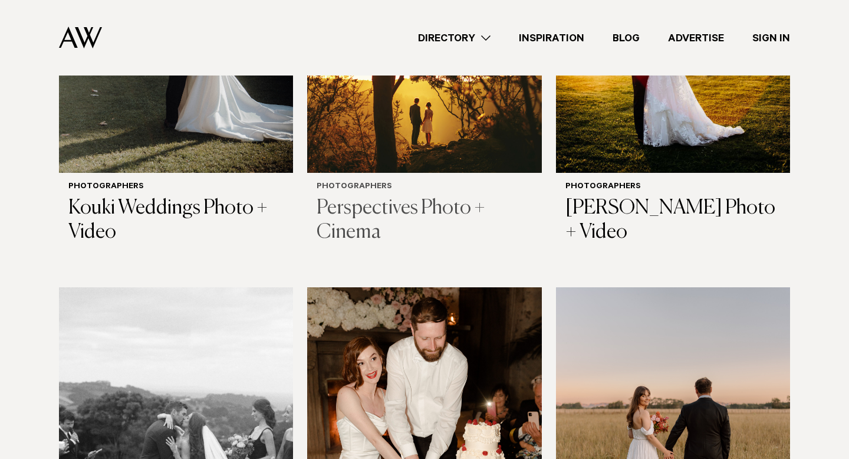
click at [402, 196] on h3 "Perspectives Photo + Cinema" at bounding box center [424, 220] width 215 height 48
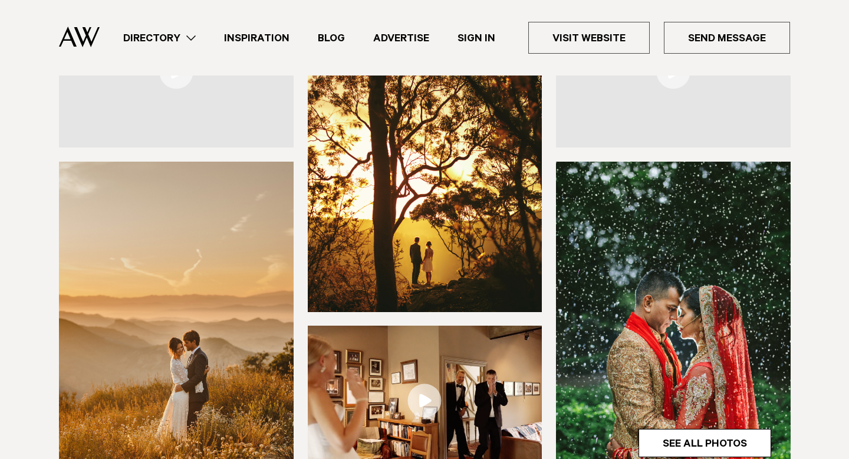
scroll to position [260, 0]
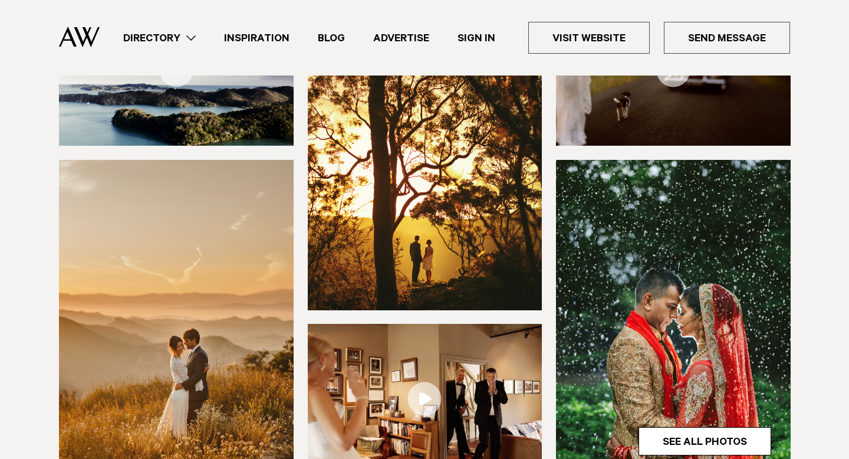
click at [443, 189] on img at bounding box center [425, 152] width 235 height 314
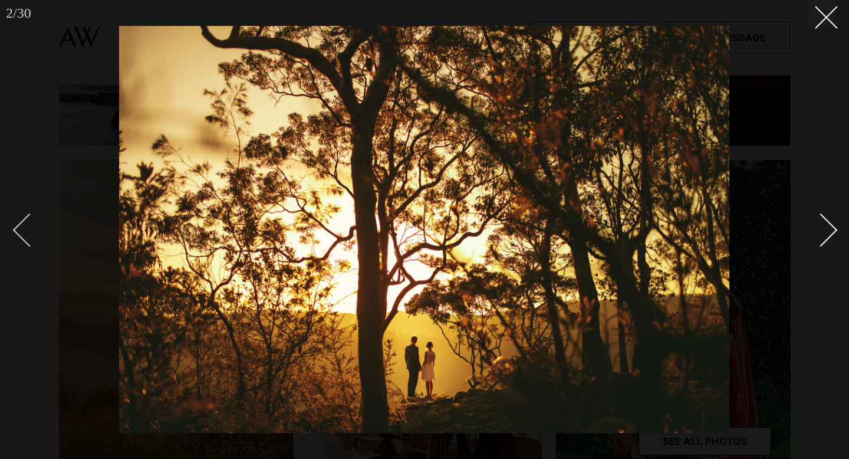
click at [15, 227] on div "Previous slide" at bounding box center [30, 231] width 34 height 34
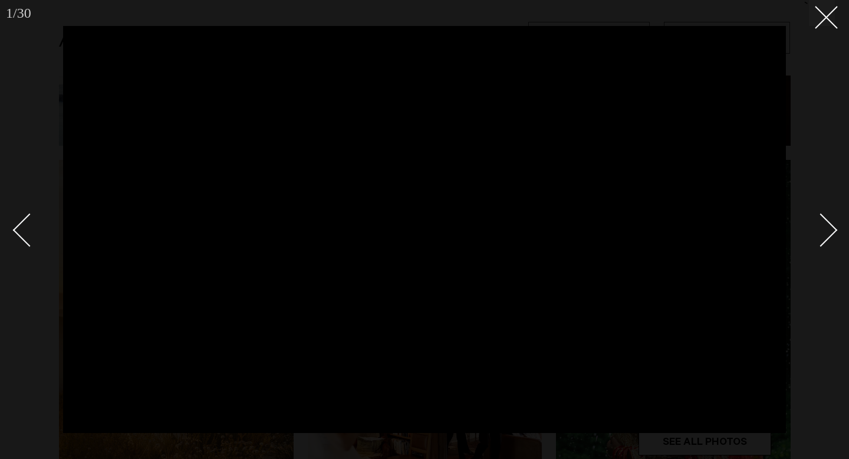
click at [832, 237] on link at bounding box center [814, 229] width 41 height 59
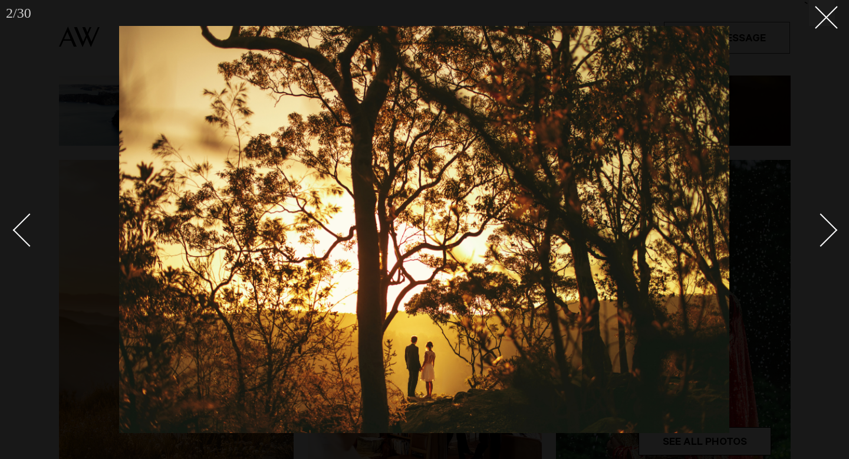
click at [834, 238] on link at bounding box center [814, 229] width 41 height 59
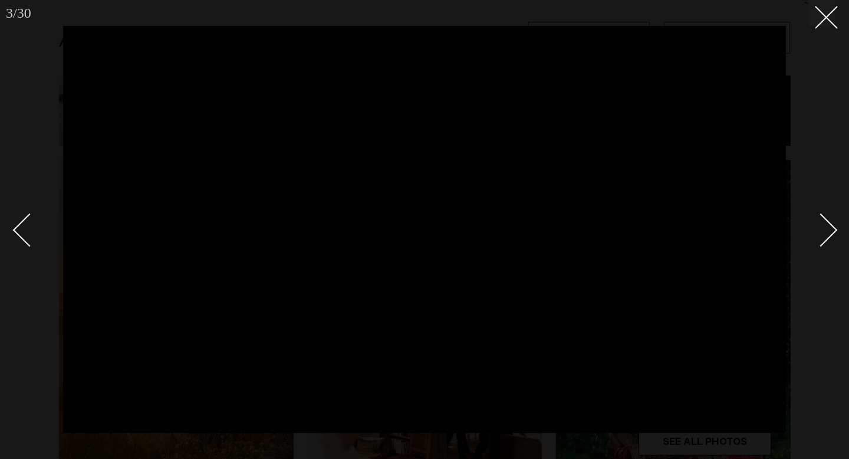
click at [835, 231] on div "Next slide" at bounding box center [822, 231] width 34 height 34
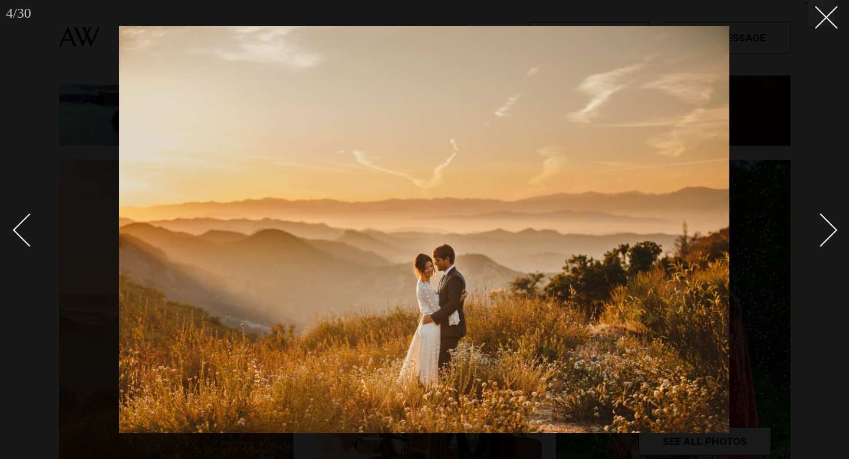
click at [835, 231] on div "Next slide" at bounding box center [822, 231] width 34 height 34
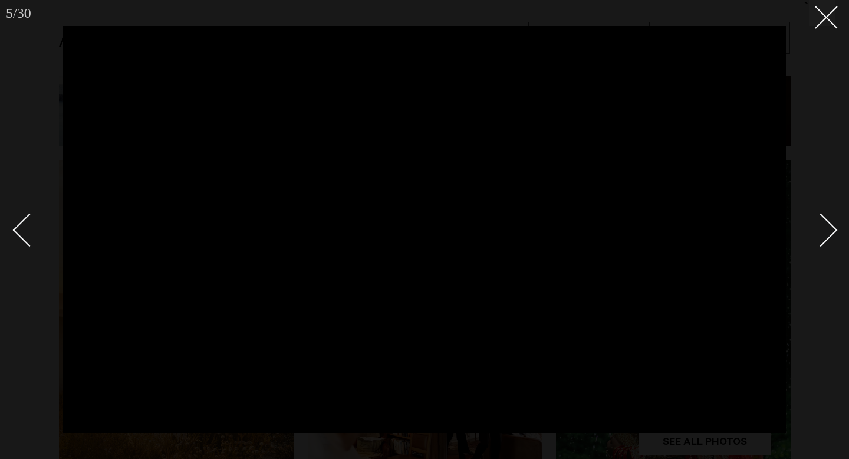
click at [819, 231] on div "Next slide" at bounding box center [822, 231] width 34 height 34
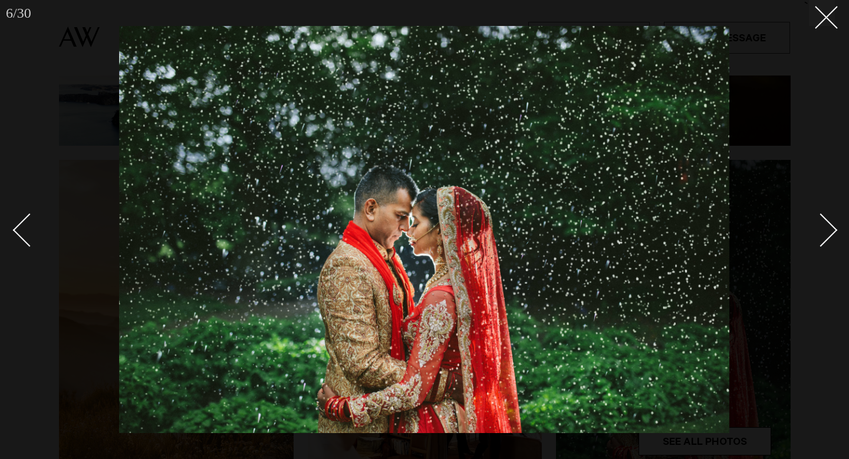
click at [835, 227] on link at bounding box center [814, 229] width 41 height 59
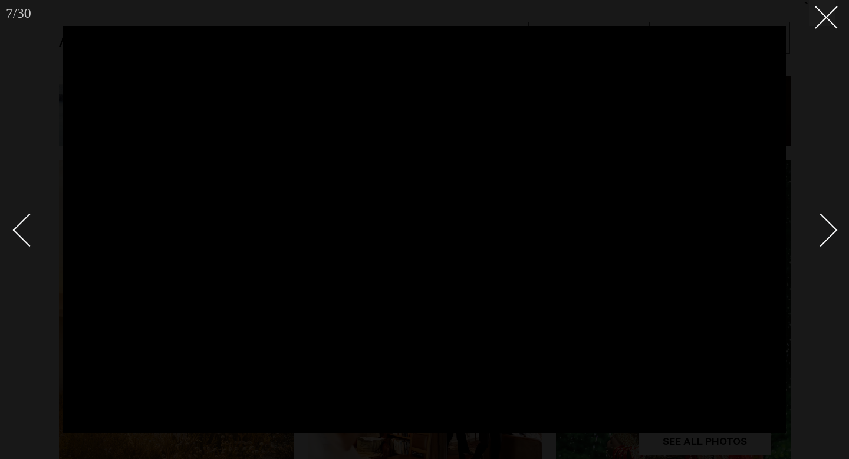
click at [16, 240] on link at bounding box center [34, 229] width 41 height 59
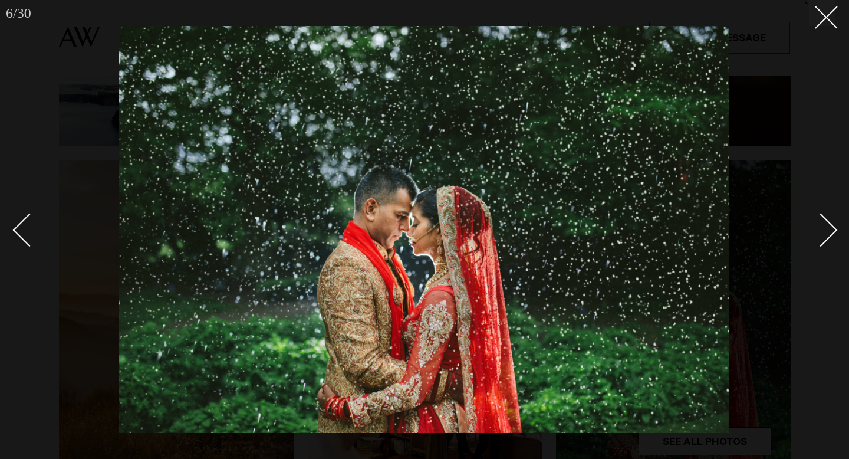
click at [829, 221] on link at bounding box center [814, 229] width 41 height 59
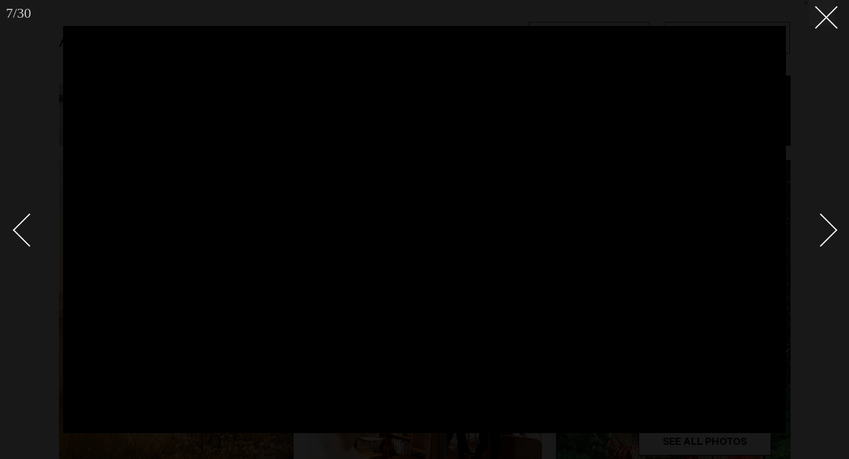
click at [826, 224] on div "Next slide" at bounding box center [822, 231] width 34 height 34
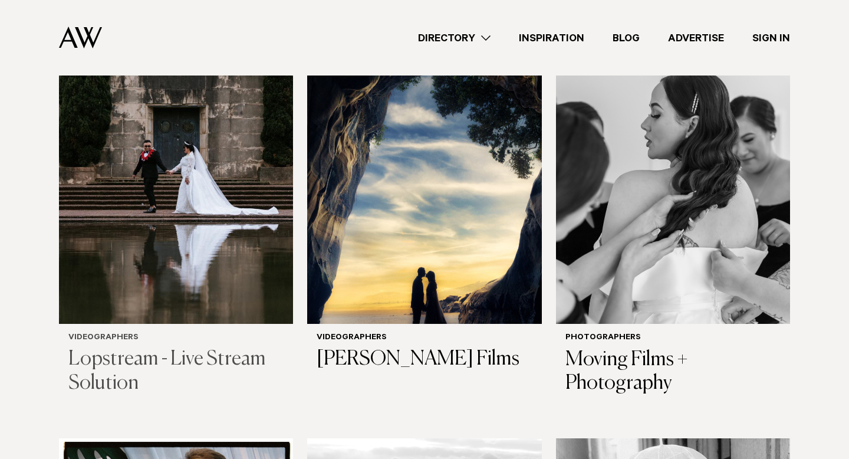
scroll to position [1757, 0]
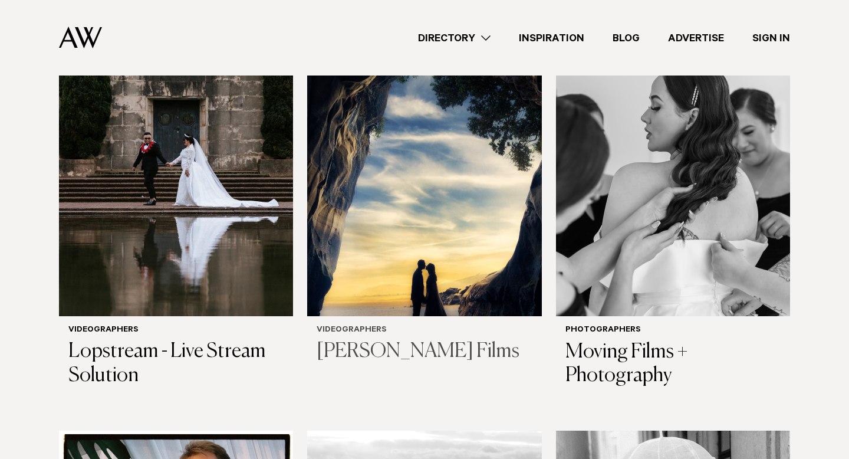
click img
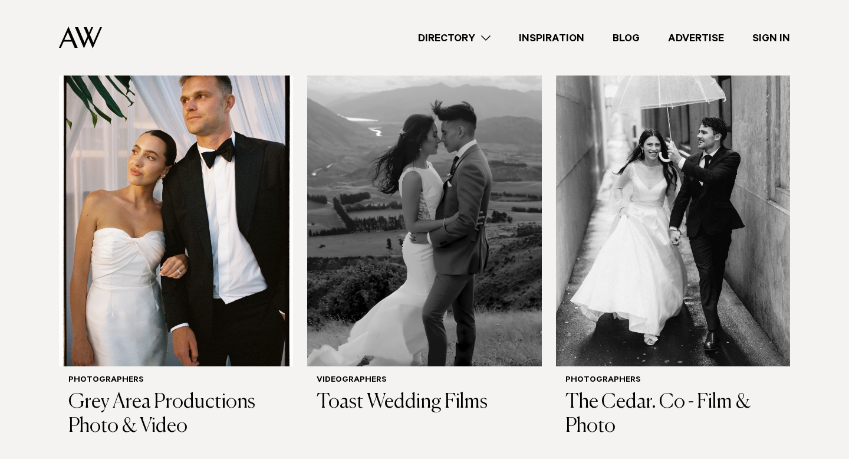
scroll to position [2138, 0]
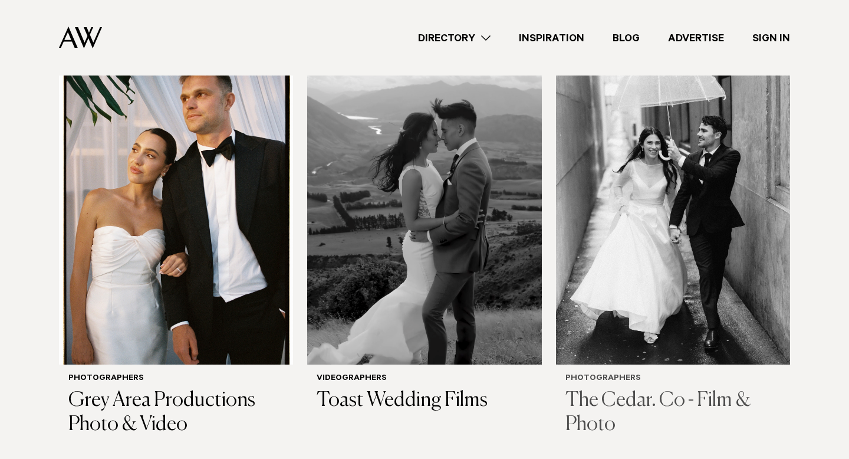
click h3 "The Cedar. Co - Film & Photo"
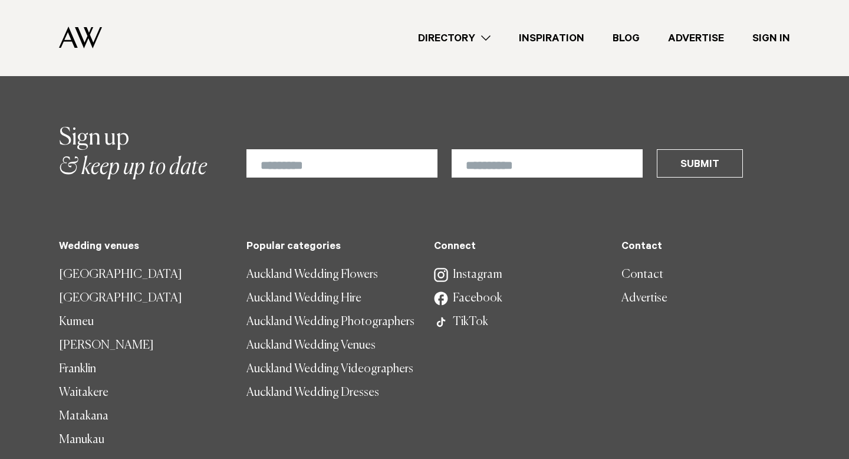
scroll to position [2630, 0]
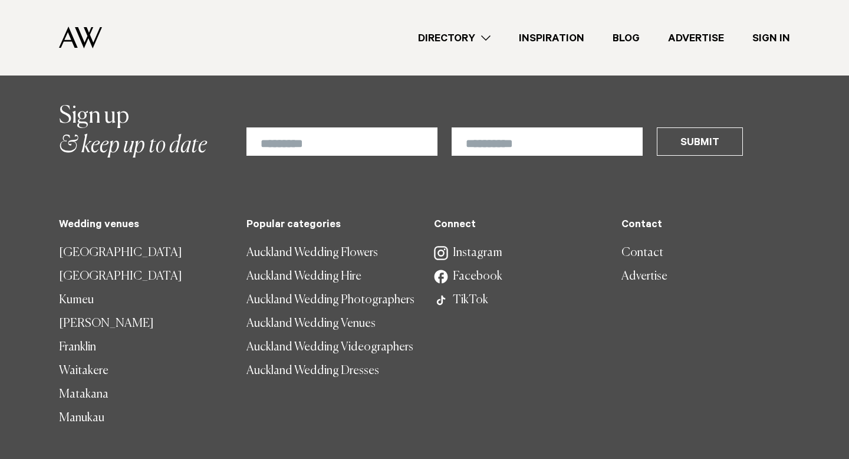
click link "Directory"
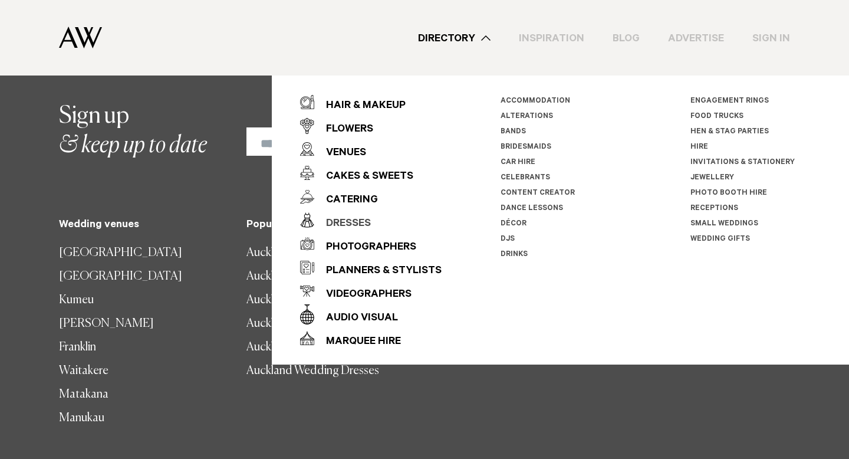
click div "Dresses"
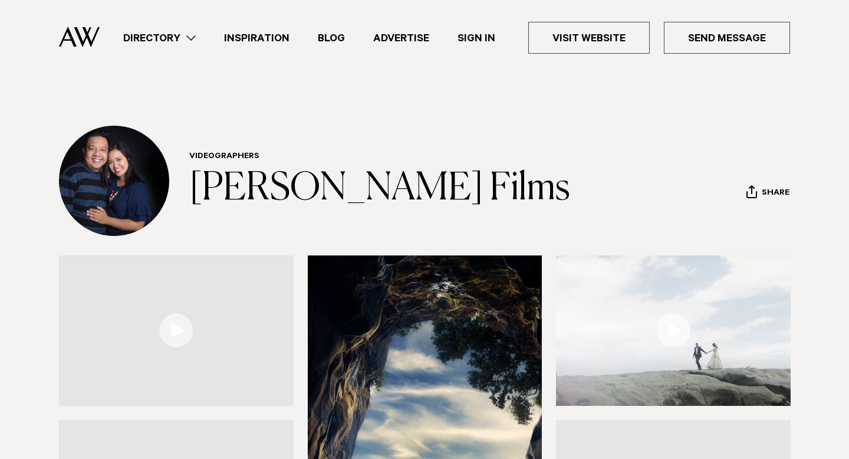
scroll to position [224, 0]
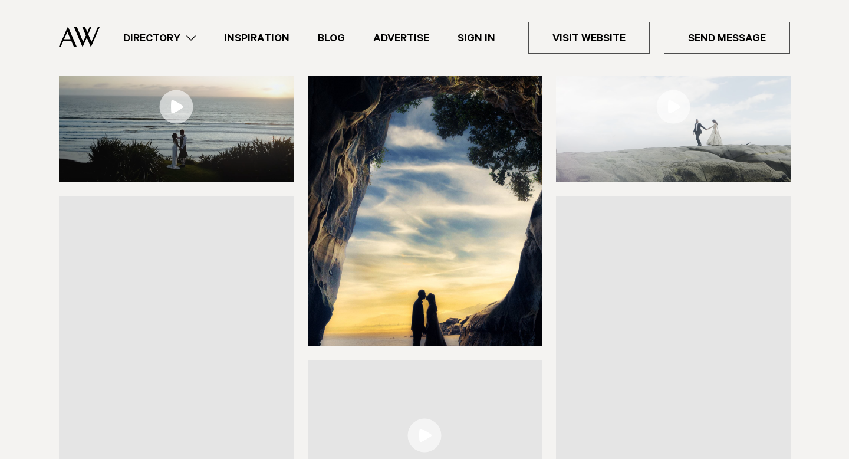
click at [238, 145] on img at bounding box center [176, 107] width 235 height 150
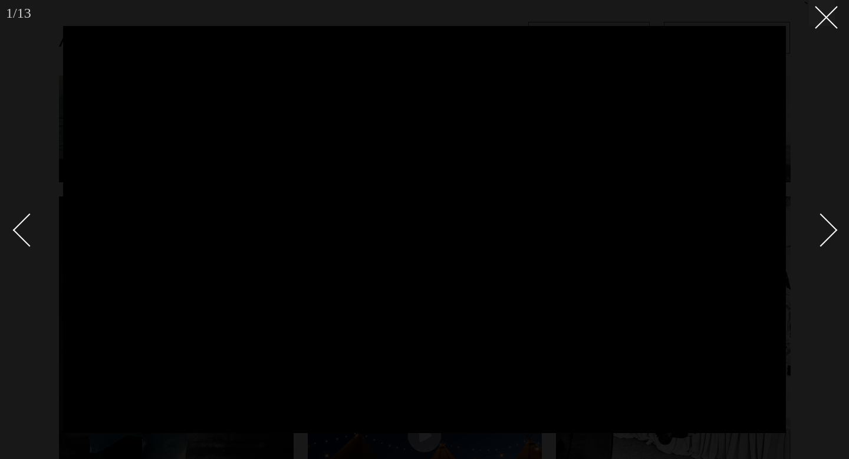
click at [825, 228] on div "Next slide" at bounding box center [822, 231] width 34 height 34
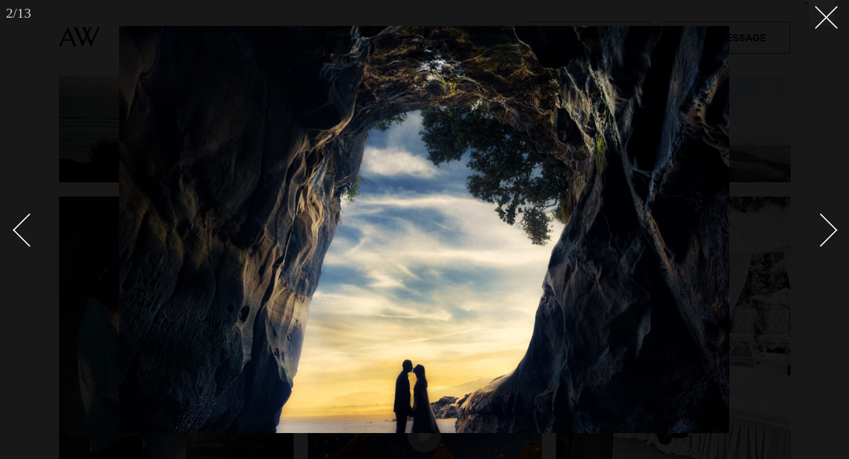
click at [825, 228] on div "Next slide" at bounding box center [822, 231] width 34 height 34
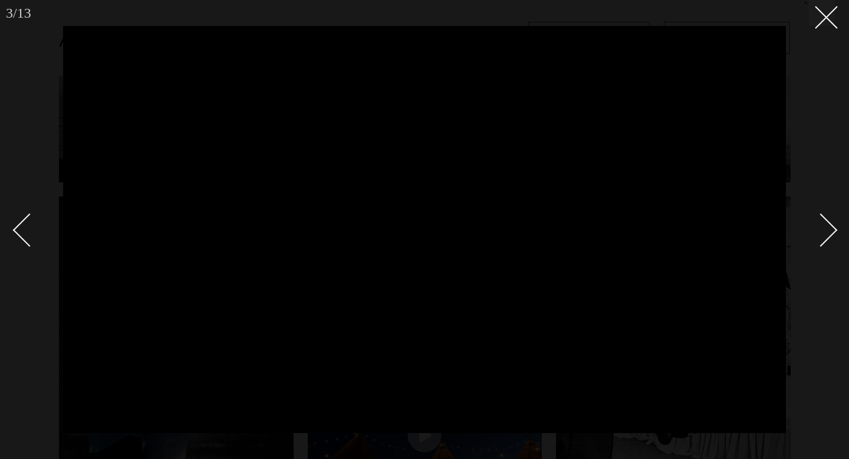
click at [825, 228] on div "Next slide" at bounding box center [822, 231] width 34 height 34
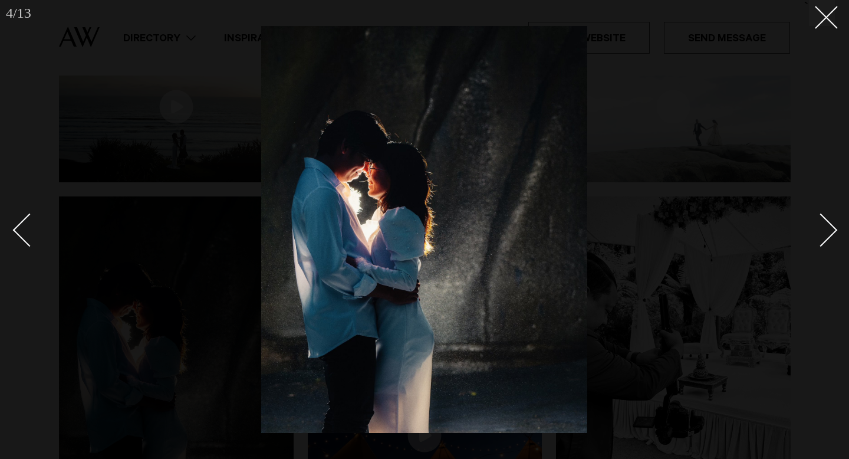
click at [825, 228] on div "Next slide" at bounding box center [822, 231] width 34 height 34
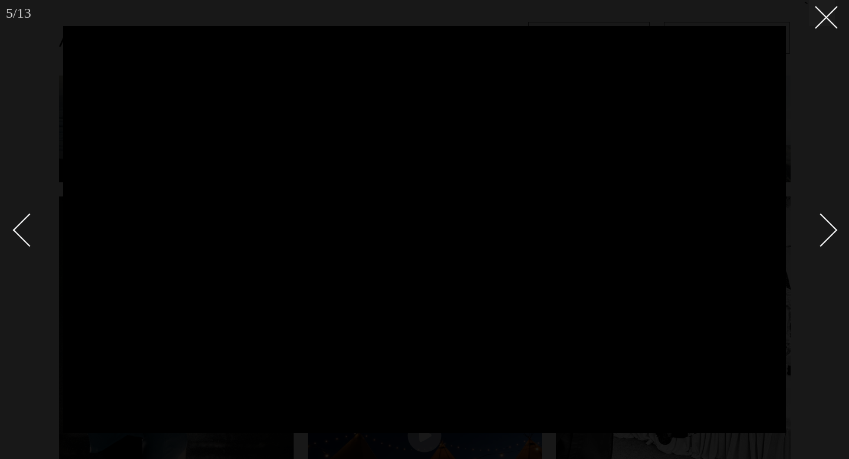
click at [826, 231] on div "Next slide" at bounding box center [822, 231] width 34 height 34
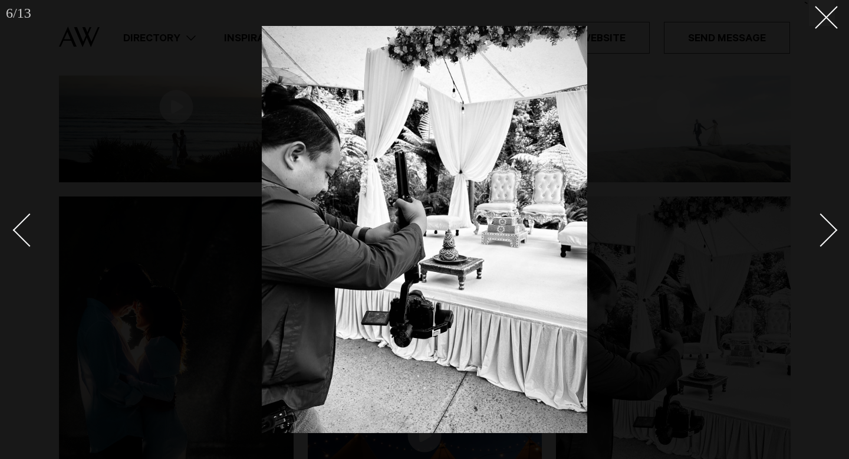
click at [826, 232] on div "Next slide" at bounding box center [822, 231] width 34 height 34
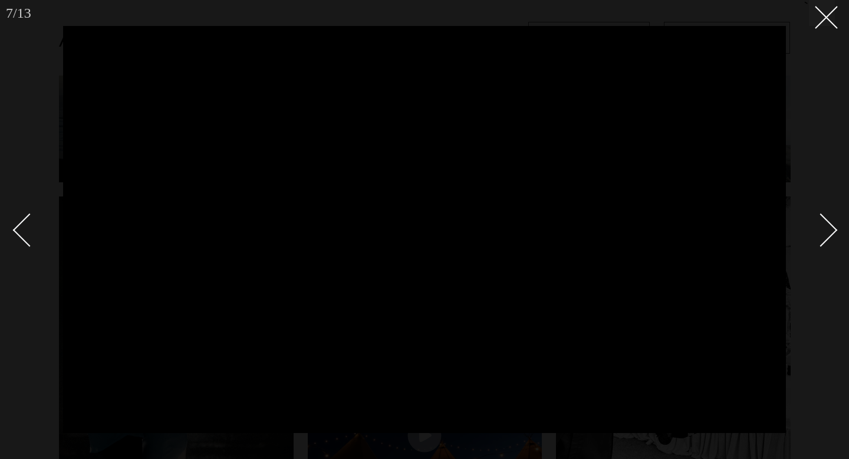
click at [826, 232] on div "Next slide" at bounding box center [822, 231] width 34 height 34
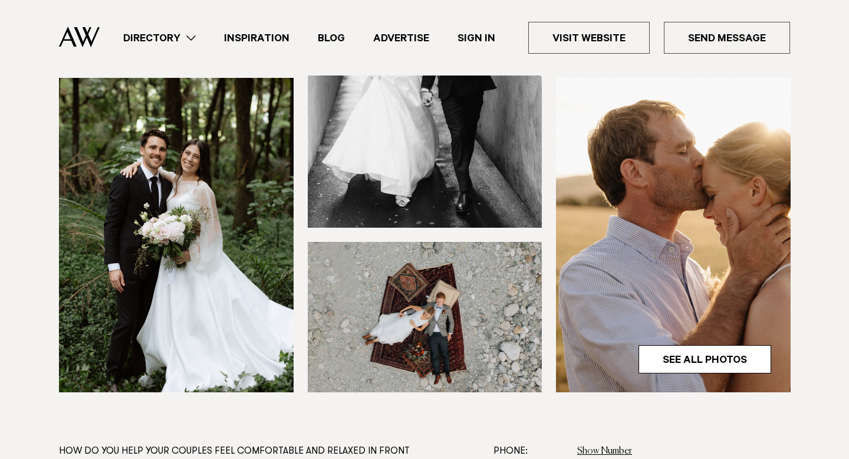
scroll to position [344, 0]
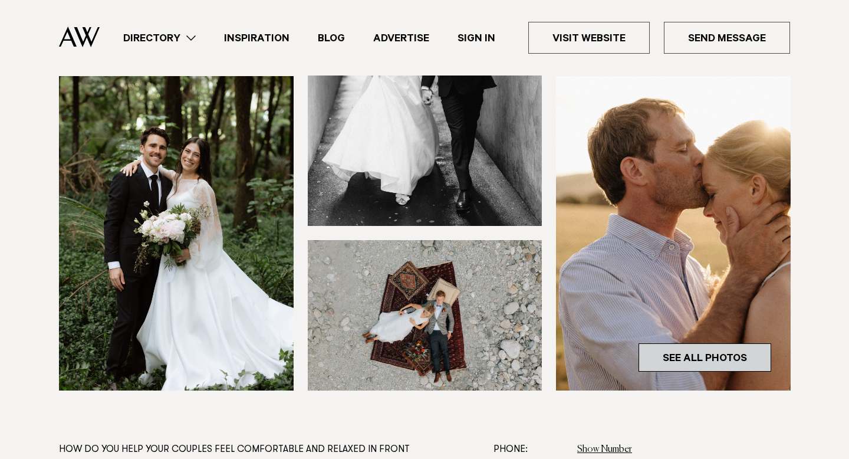
click at [680, 353] on link "See All Photos" at bounding box center [705, 357] width 133 height 28
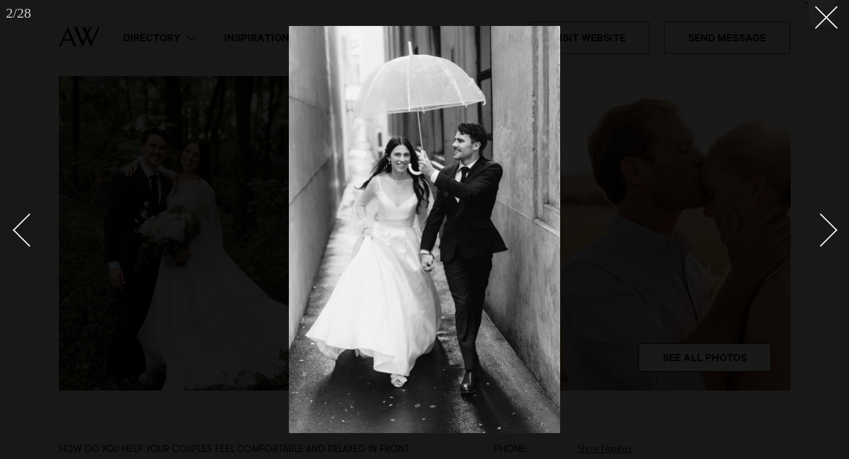
click at [829, 224] on div "Next slide" at bounding box center [822, 231] width 34 height 34
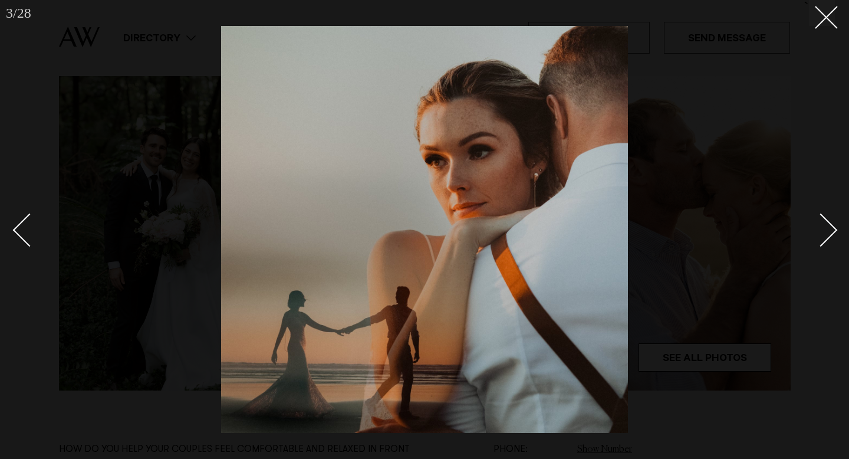
click at [829, 225] on div "Next slide" at bounding box center [822, 231] width 34 height 34
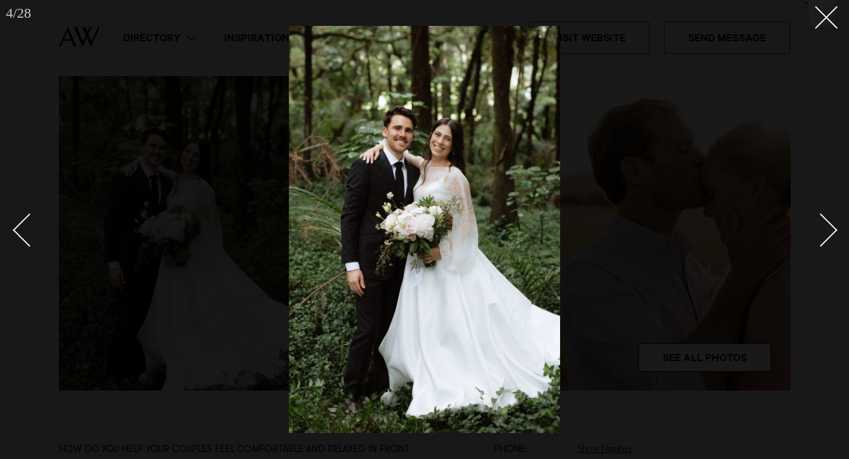
click at [829, 225] on div "Next slide" at bounding box center [822, 231] width 34 height 34
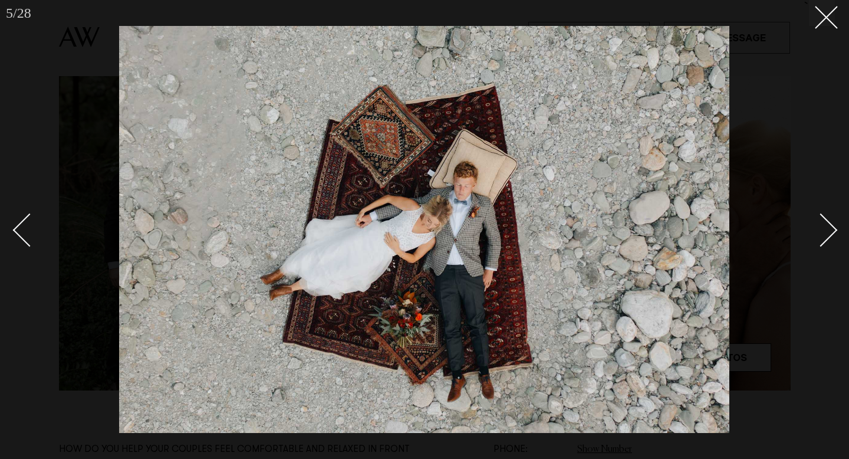
click at [830, 226] on div "Next slide" at bounding box center [822, 231] width 34 height 34
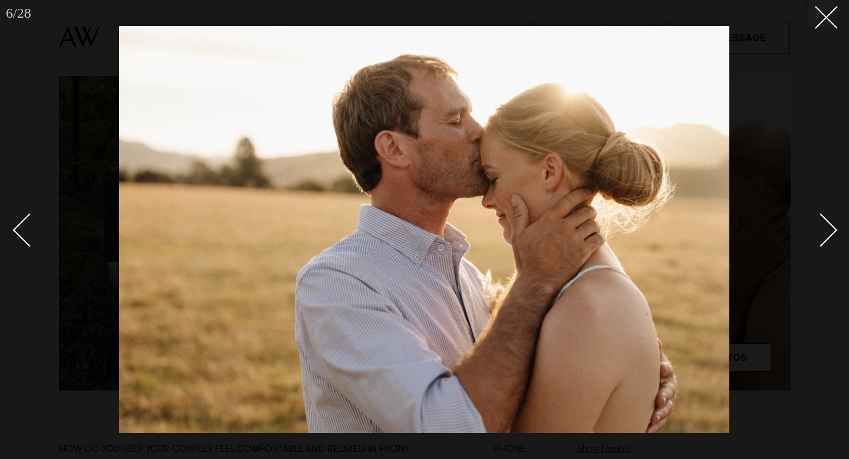
click at [830, 227] on div "Next slide" at bounding box center [822, 231] width 34 height 34
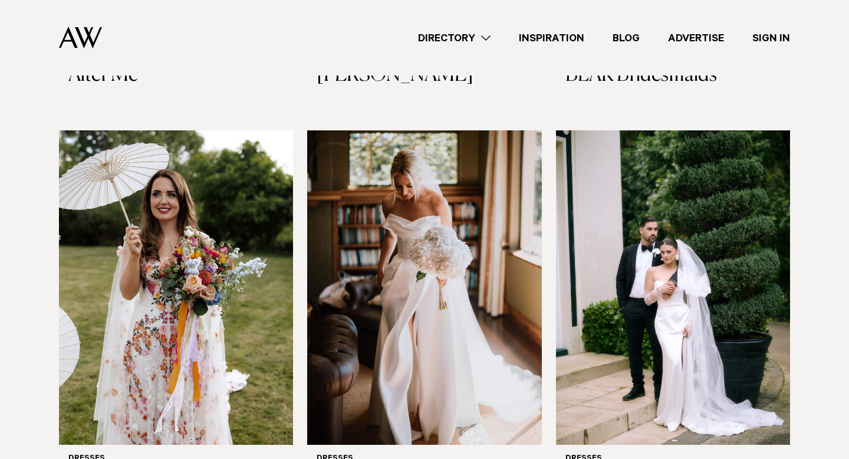
scroll to position [703, 0]
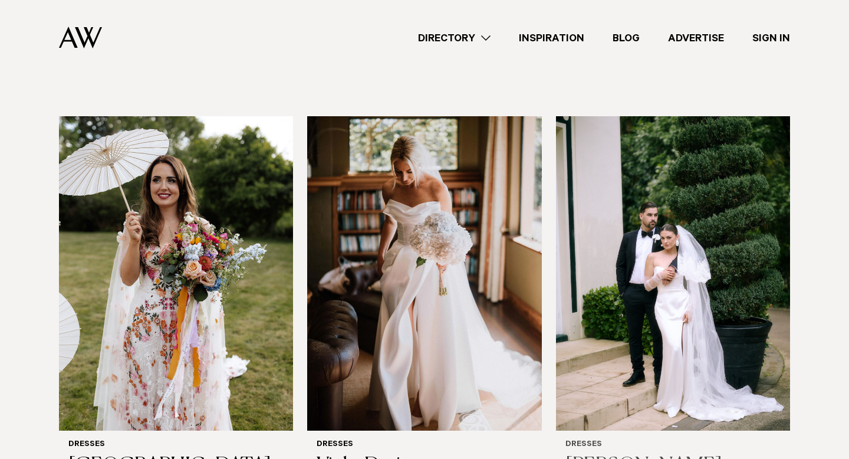
click at [615, 271] on img at bounding box center [673, 273] width 234 height 314
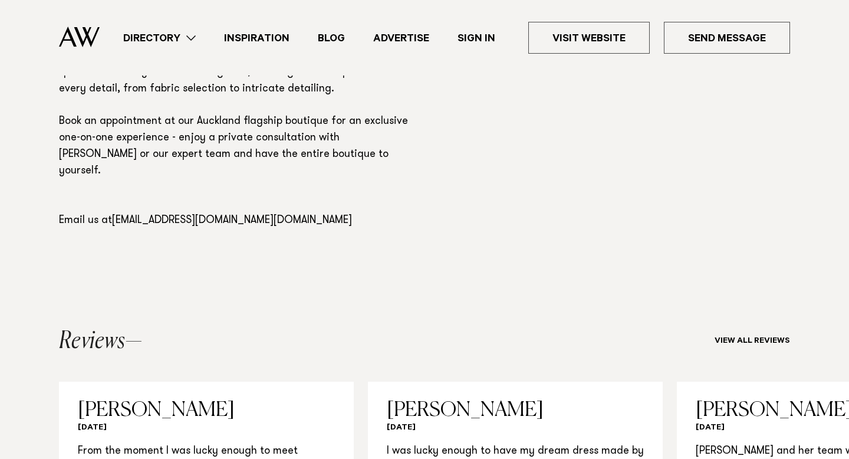
scroll to position [992, 0]
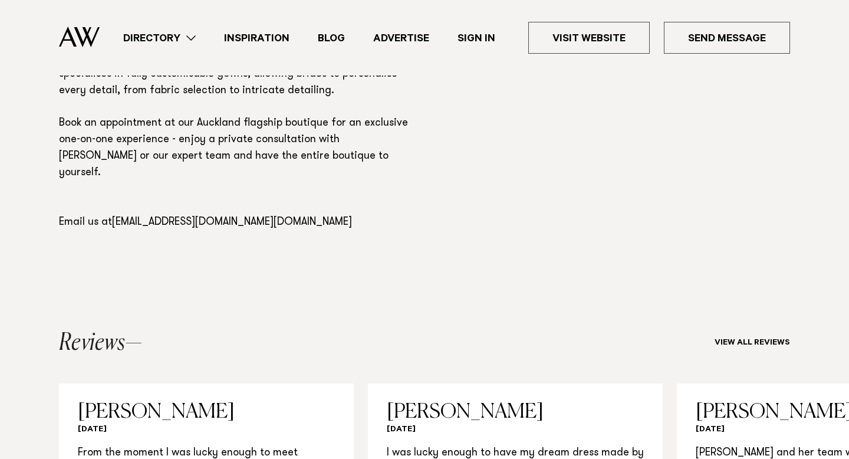
click at [264, 42] on link "Inspiration" at bounding box center [257, 38] width 94 height 16
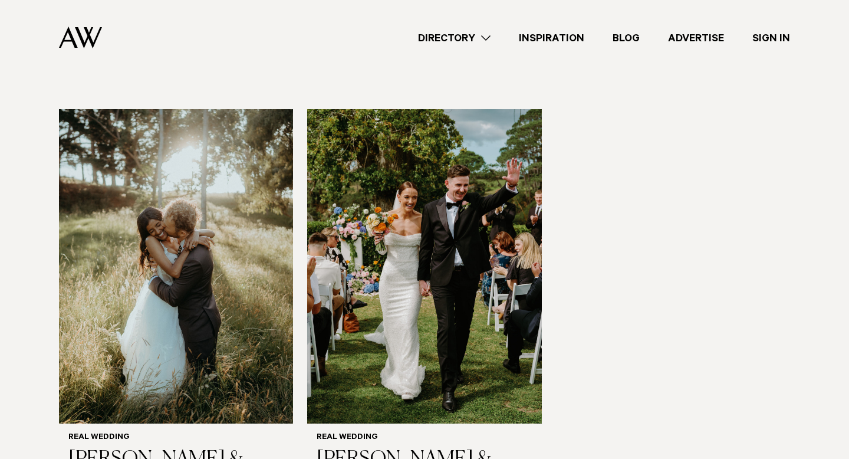
scroll to position [1553, 0]
click at [265, 235] on img at bounding box center [176, 267] width 234 height 314
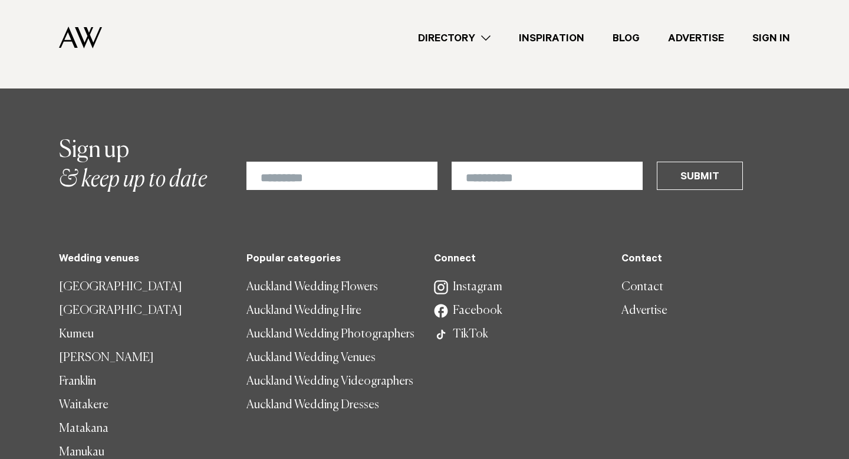
scroll to position [2147, 0]
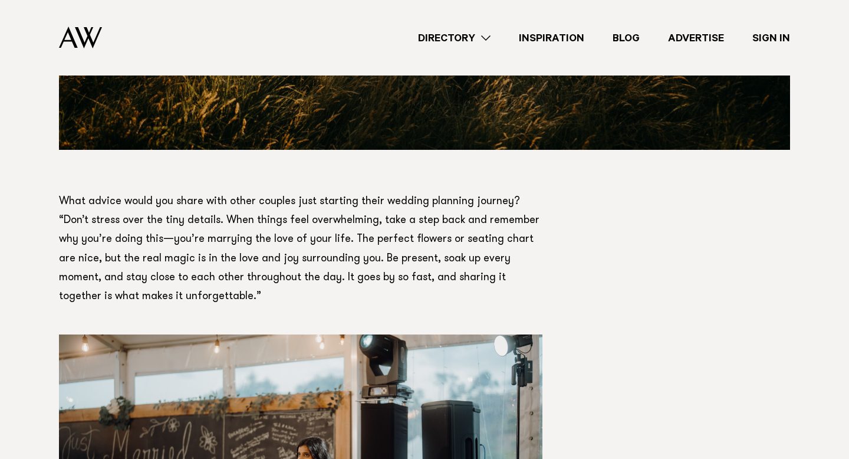
scroll to position [9205, 0]
